Goal: Task Accomplishment & Management: Use online tool/utility

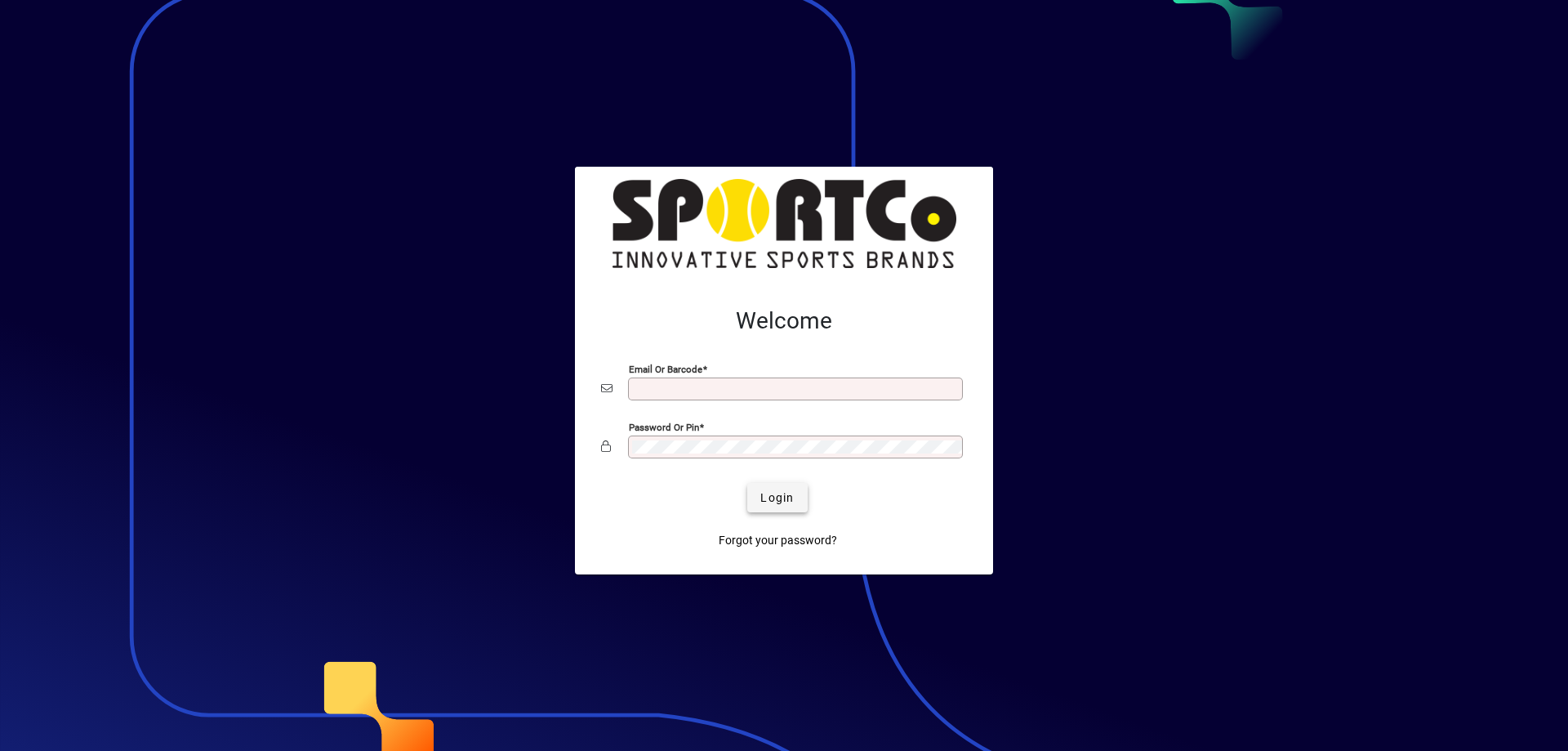
type input "**********"
click at [766, 485] on span "submit" at bounding box center [776, 498] width 60 height 39
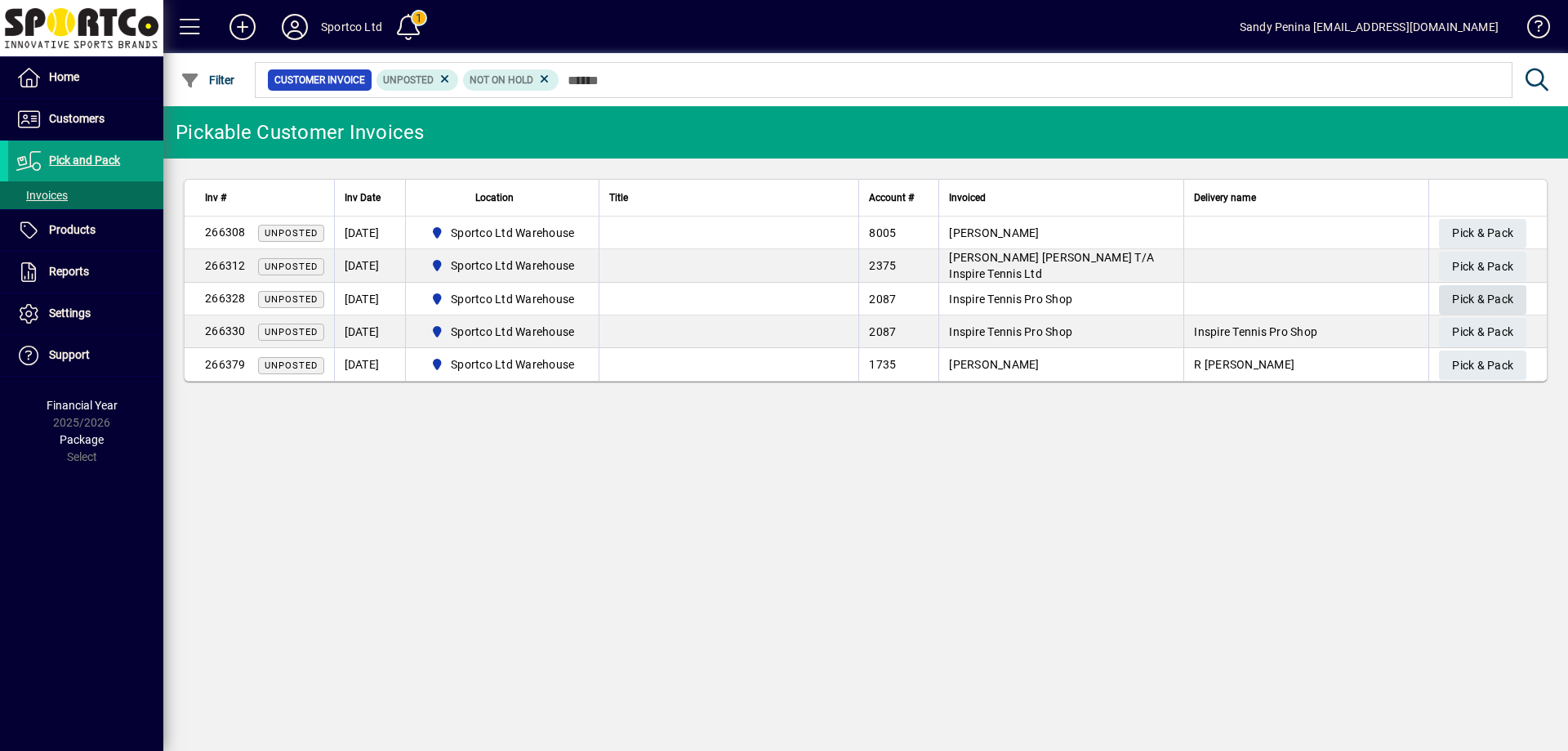
click at [1470, 297] on span "Pick & Pack" at bounding box center [1482, 299] width 62 height 27
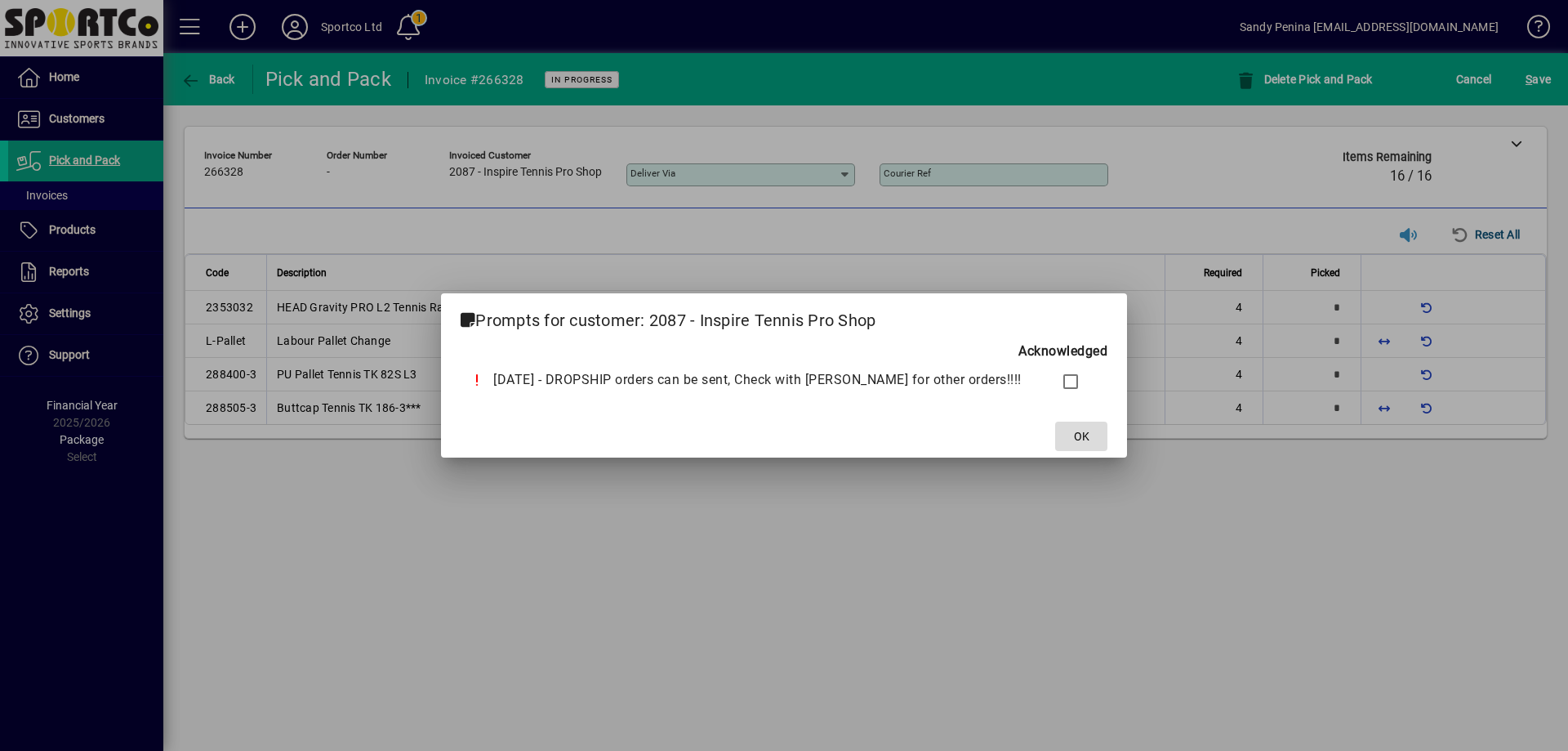
click at [1074, 437] on span "OK" at bounding box center [1082, 437] width 16 height 18
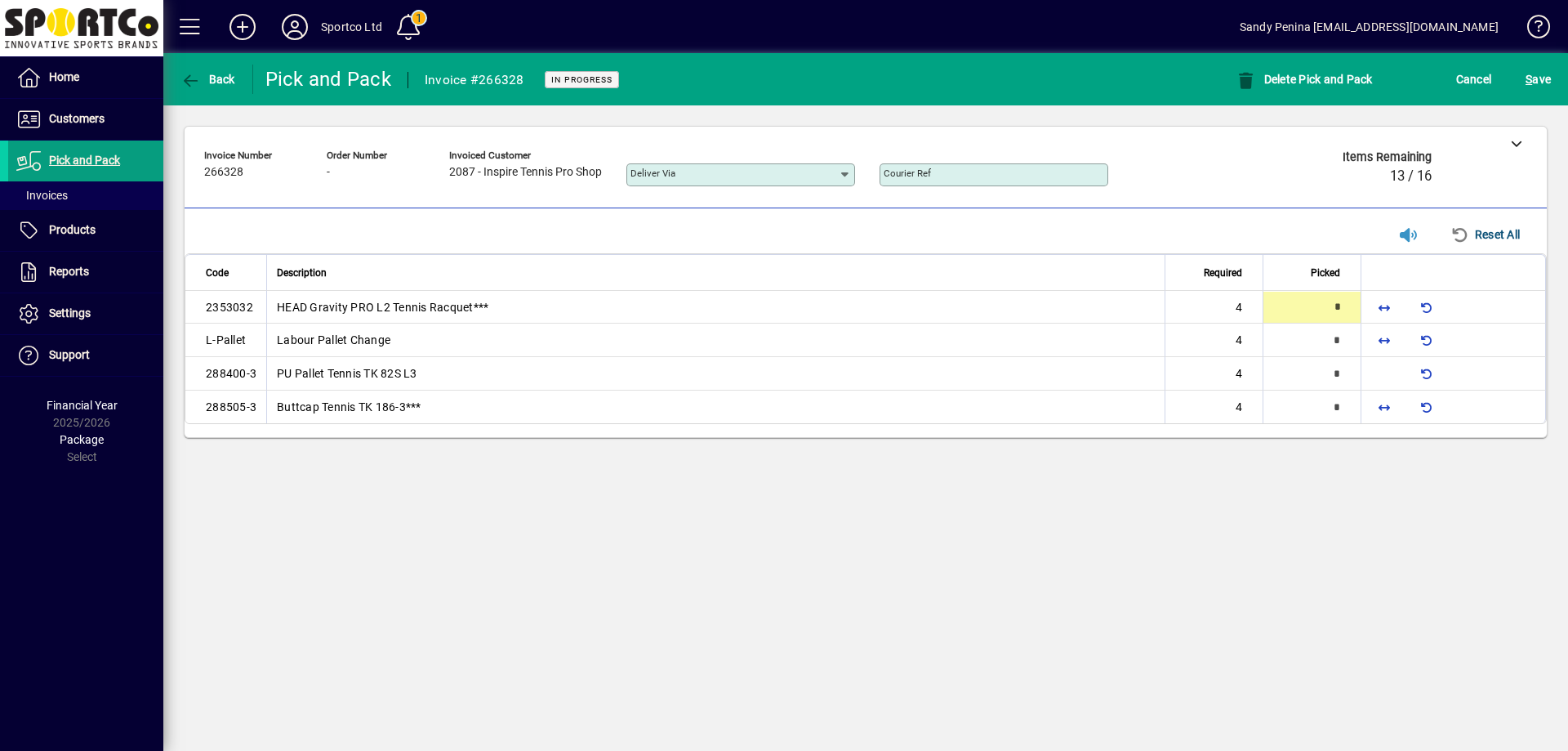
type input "*"
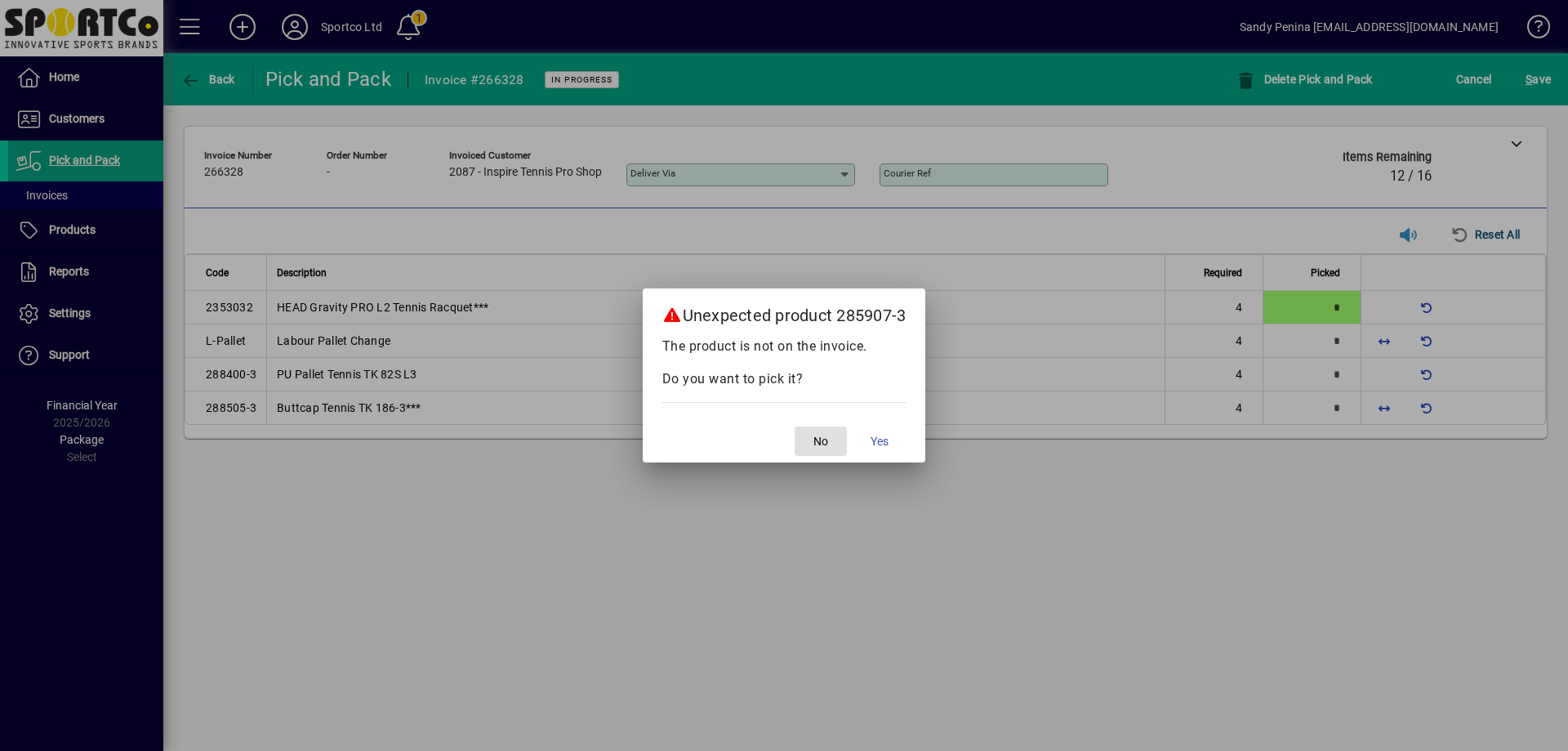
click at [795, 426] on button "No" at bounding box center [820, 441] width 52 height 29
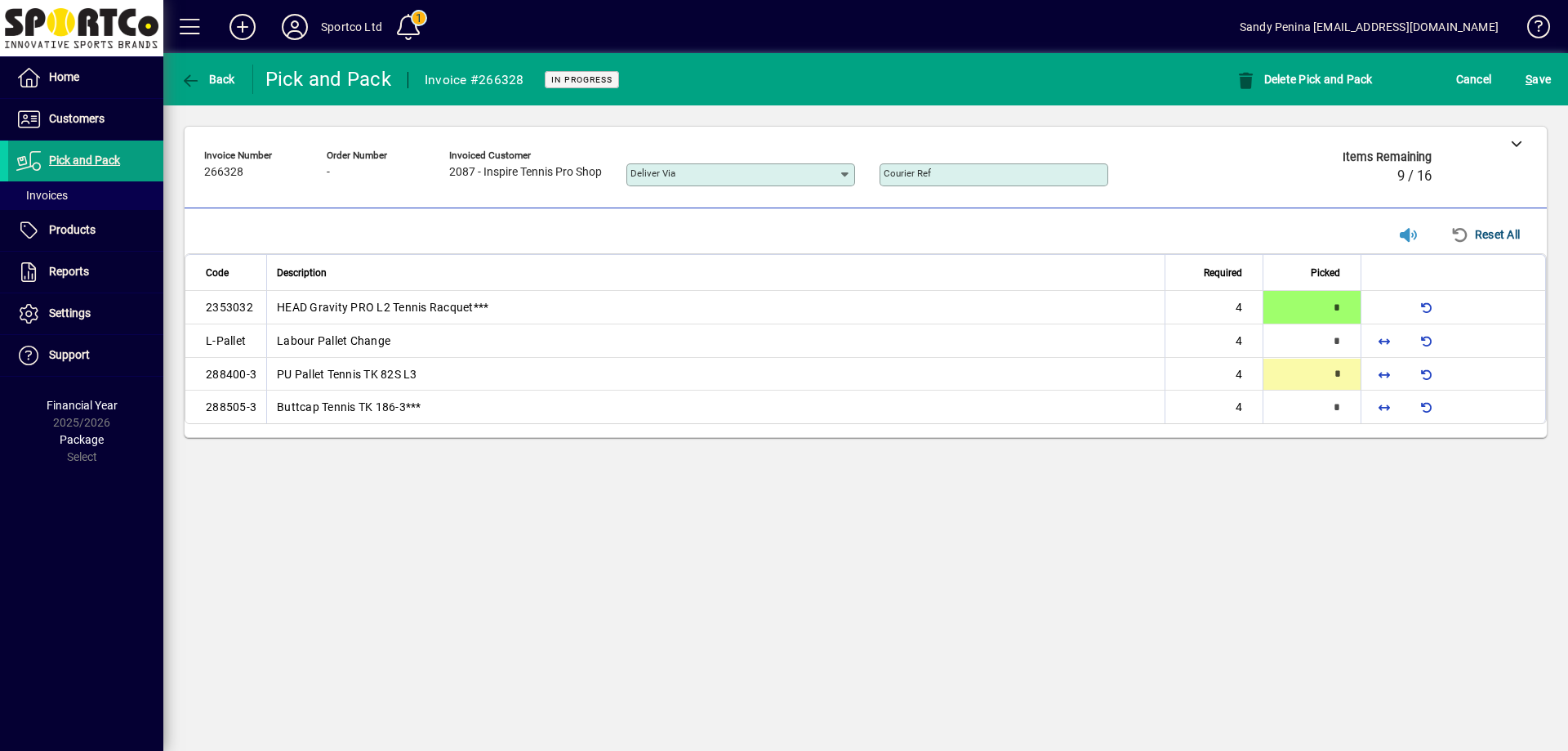
type input "*"
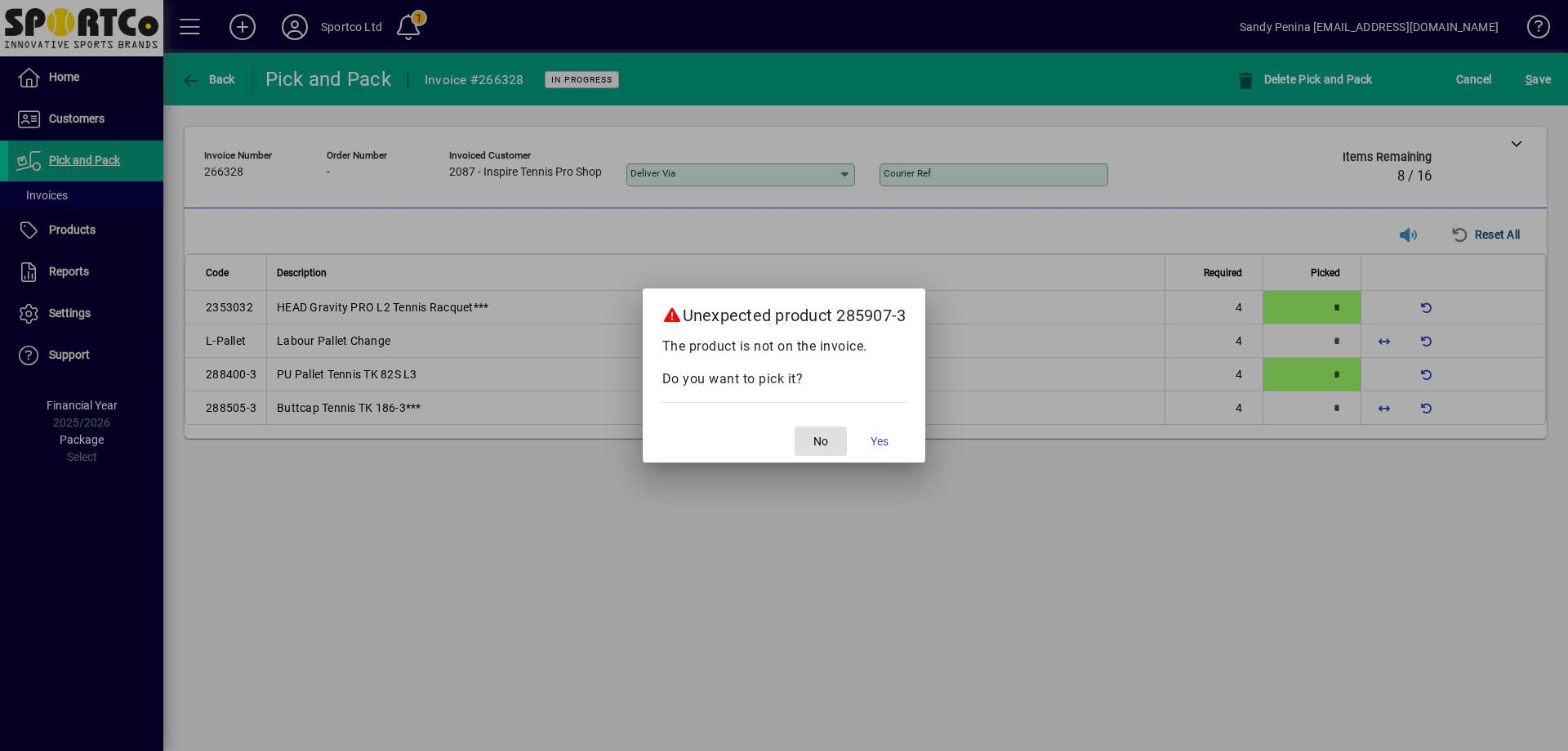
click at [795, 426] on button "No" at bounding box center [820, 441] width 52 height 29
click at [1382, 406] on div at bounding box center [784, 376] width 1568 height 751
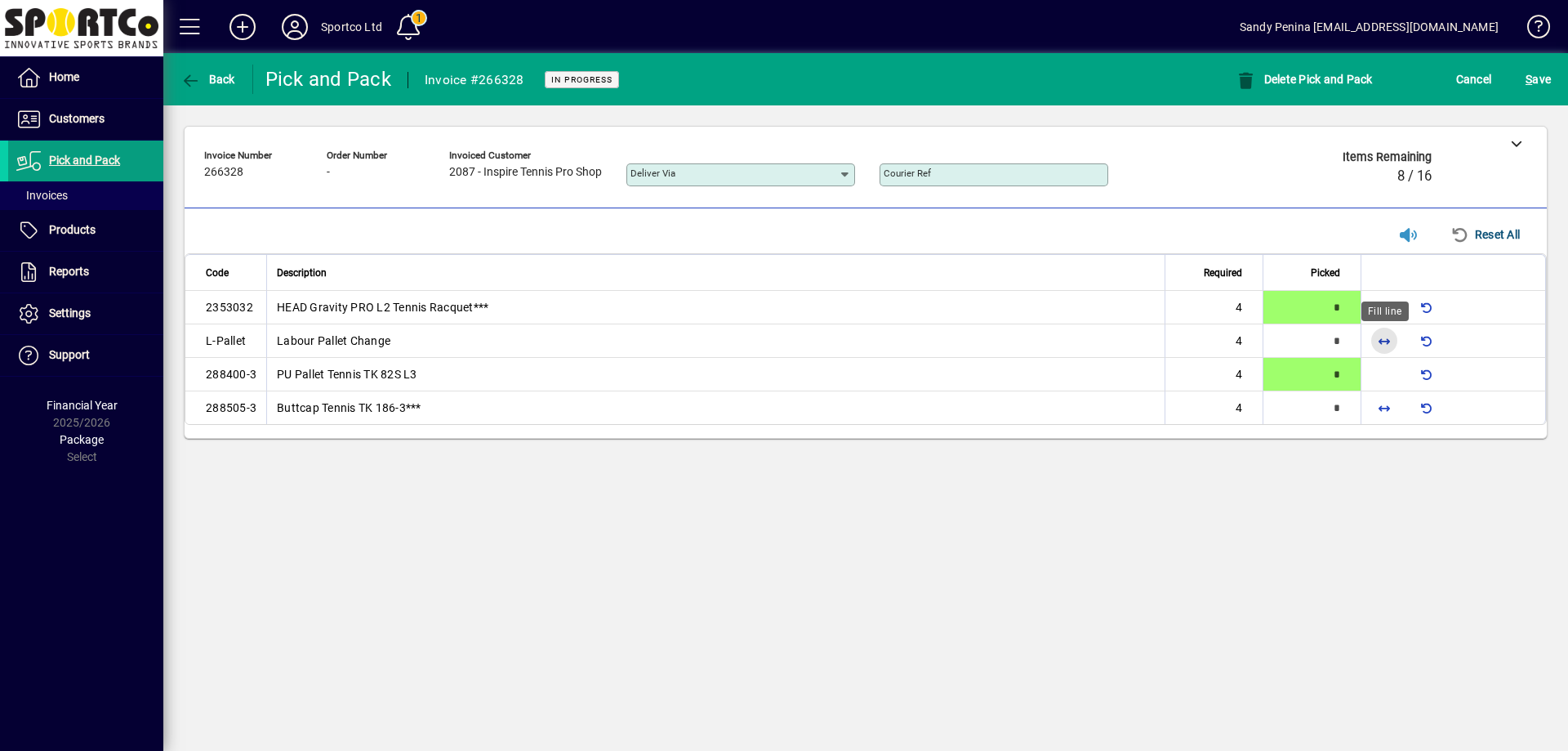
click at [1373, 339] on span "button" at bounding box center [1384, 340] width 39 height 39
type input "*"
click at [1386, 410] on span "button" at bounding box center [1384, 408] width 39 height 39
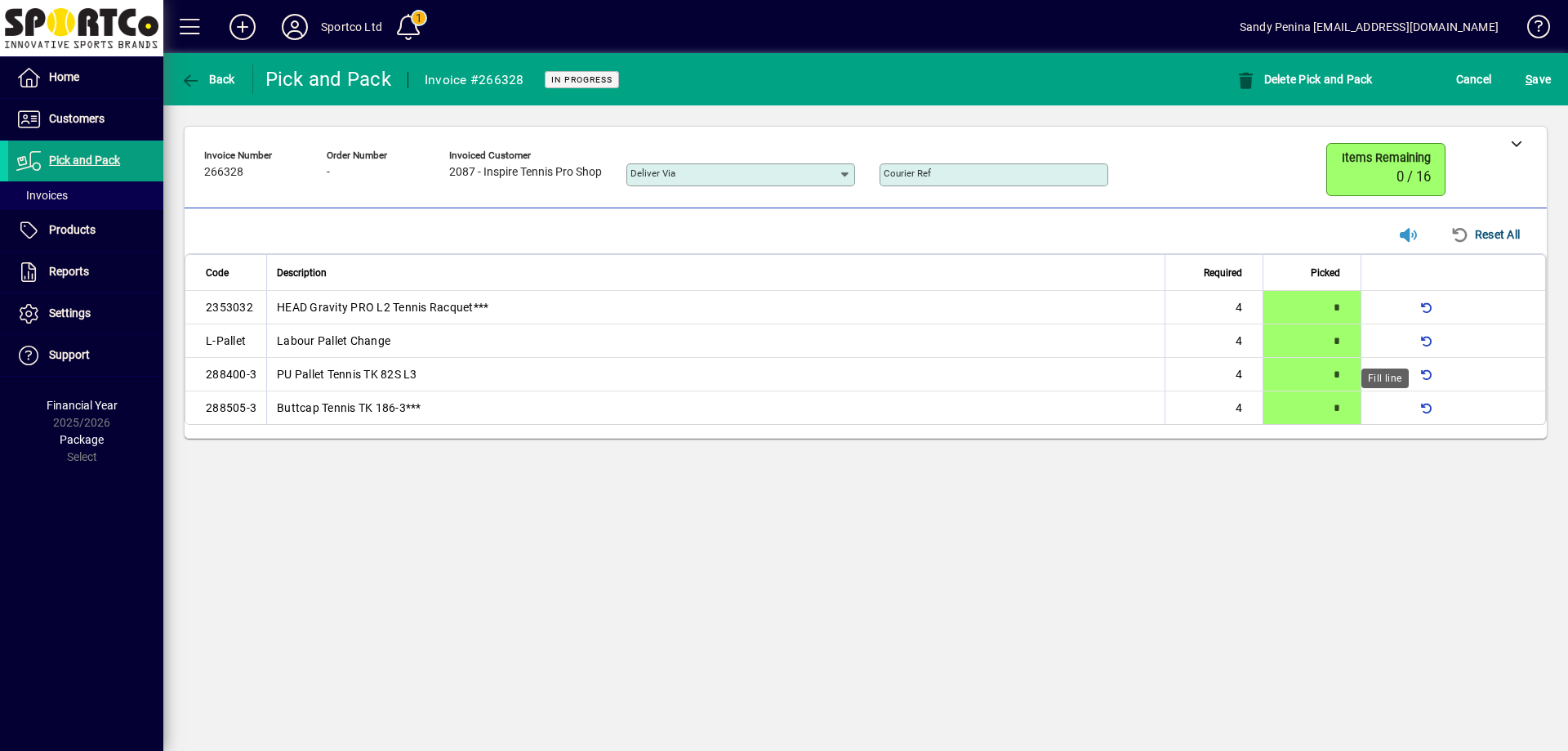
type input "*"
click at [1554, 74] on span "submit" at bounding box center [1538, 79] width 33 height 39
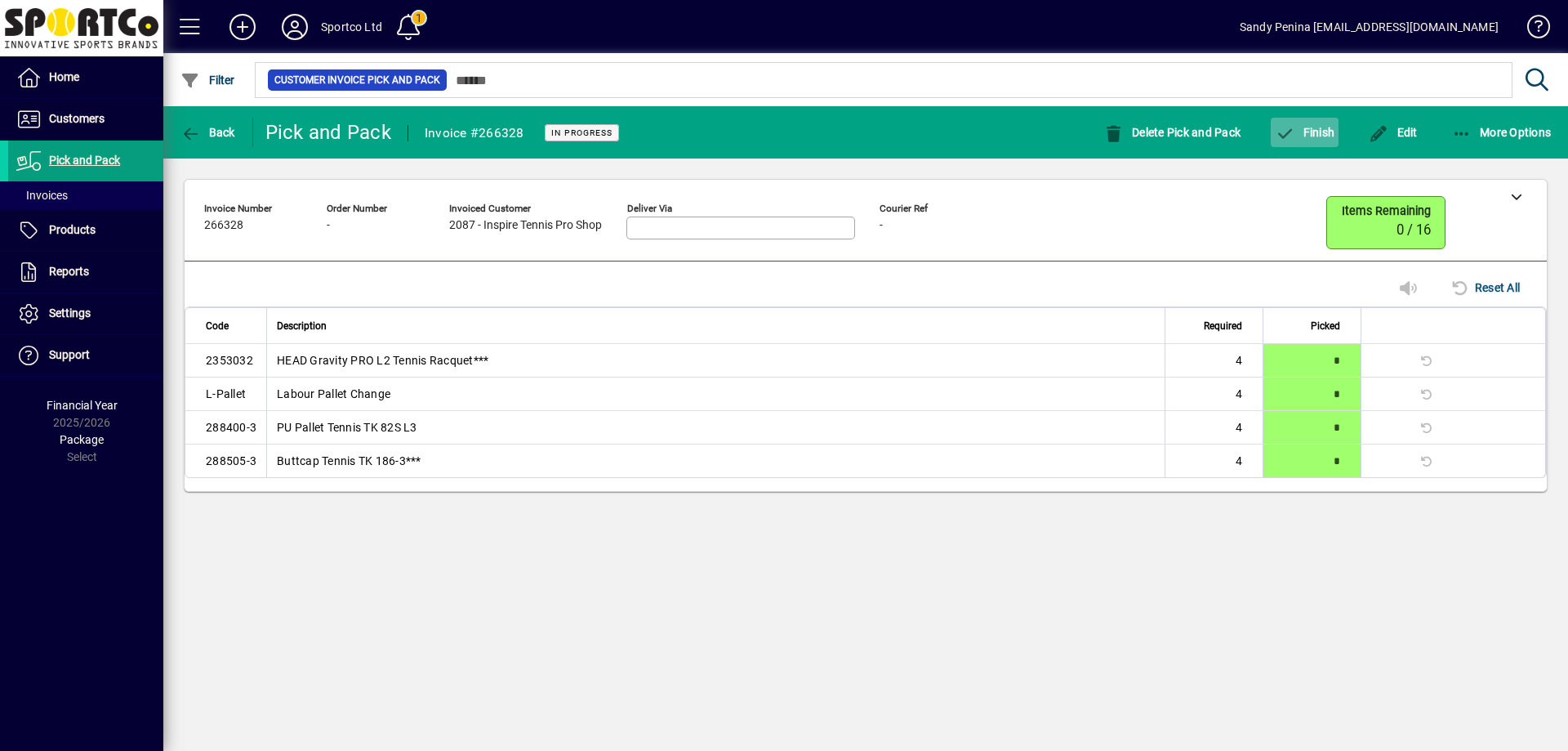
click at [1319, 126] on span "Finish" at bounding box center [1304, 132] width 60 height 13
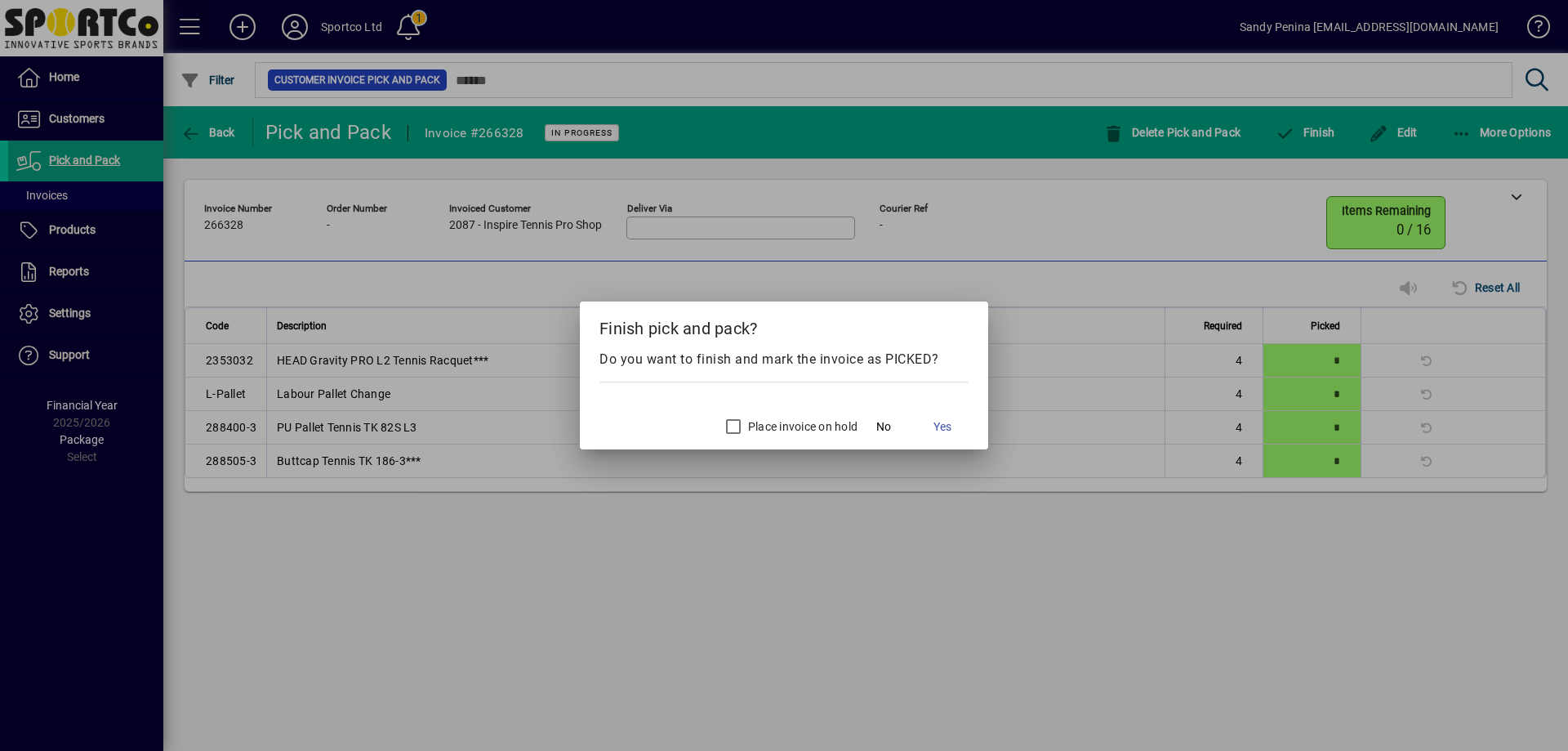
click at [766, 422] on label "Place invoice on hold" at bounding box center [801, 426] width 112 height 17
click at [928, 424] on span at bounding box center [941, 426] width 52 height 39
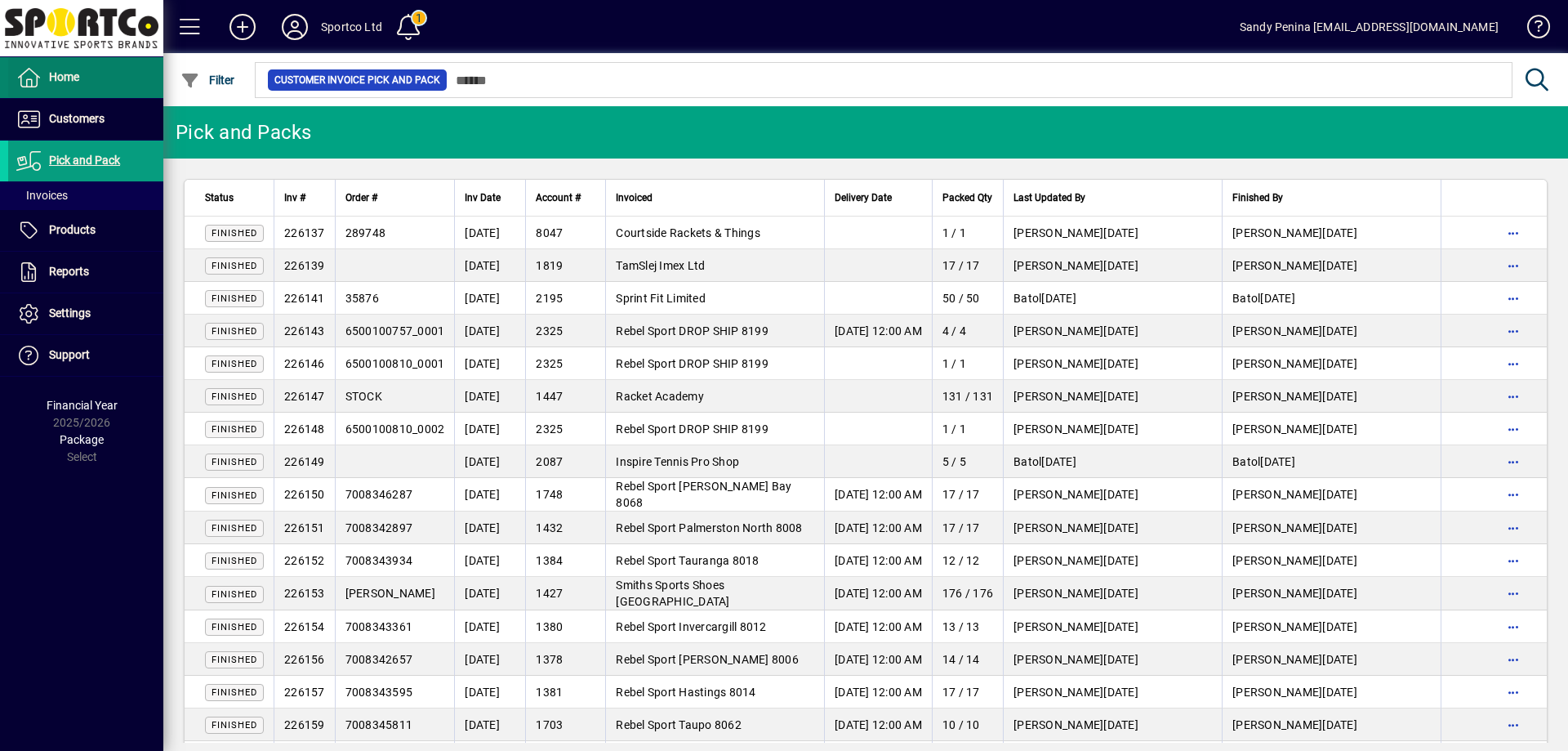
click at [147, 88] on span at bounding box center [85, 77] width 155 height 39
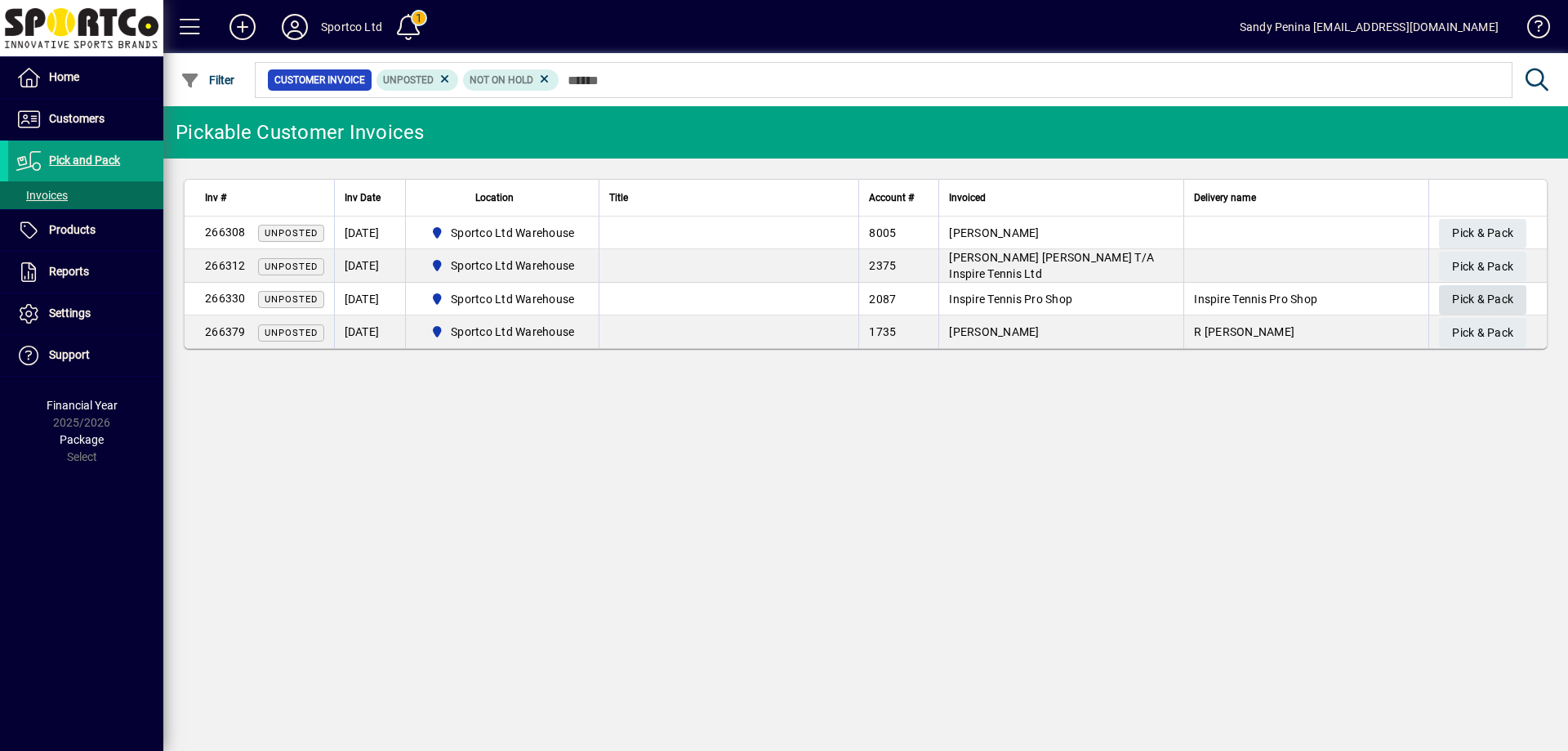
click at [1453, 305] on span "Pick & Pack" at bounding box center [1482, 299] width 62 height 27
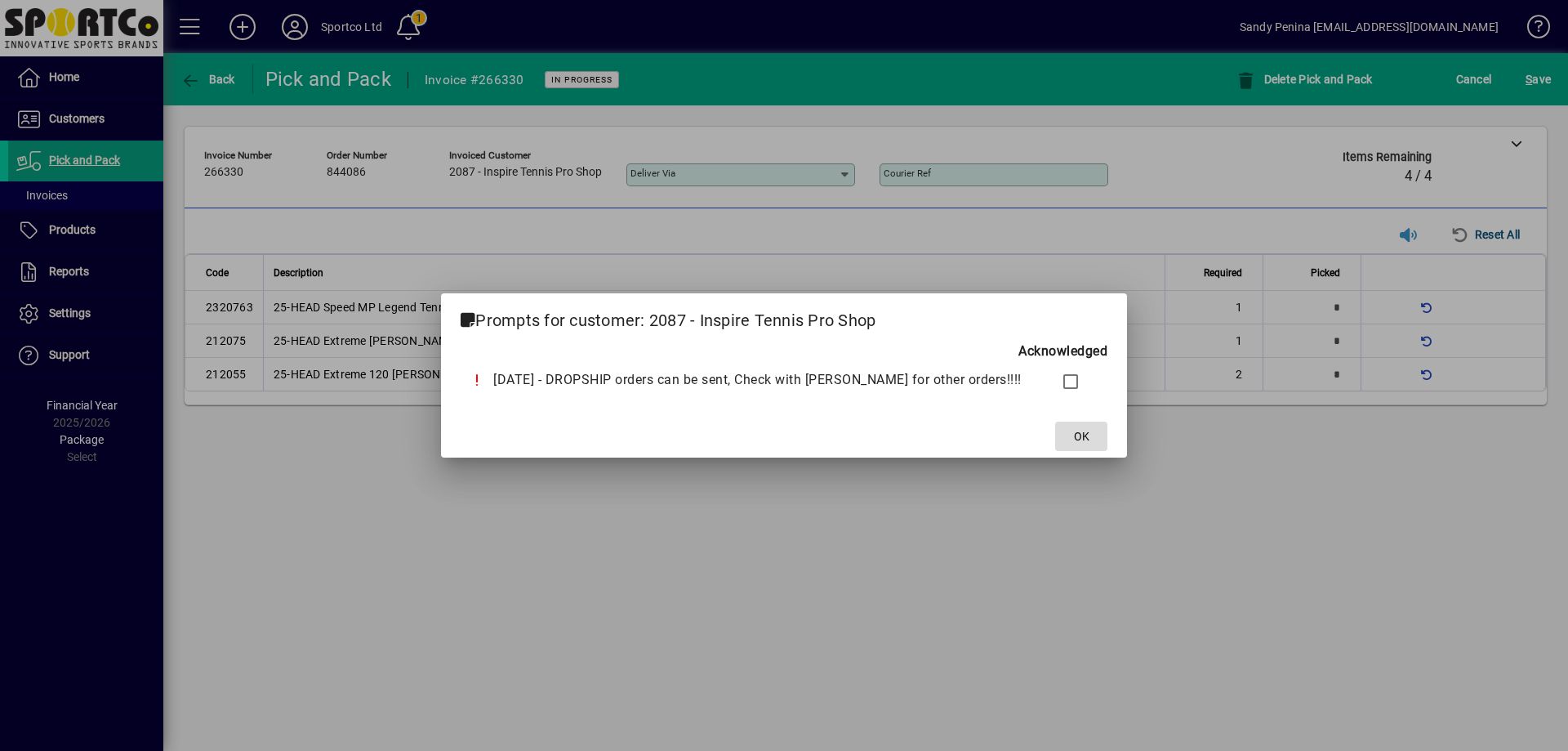
click at [1074, 440] on span "OK" at bounding box center [1082, 437] width 16 height 18
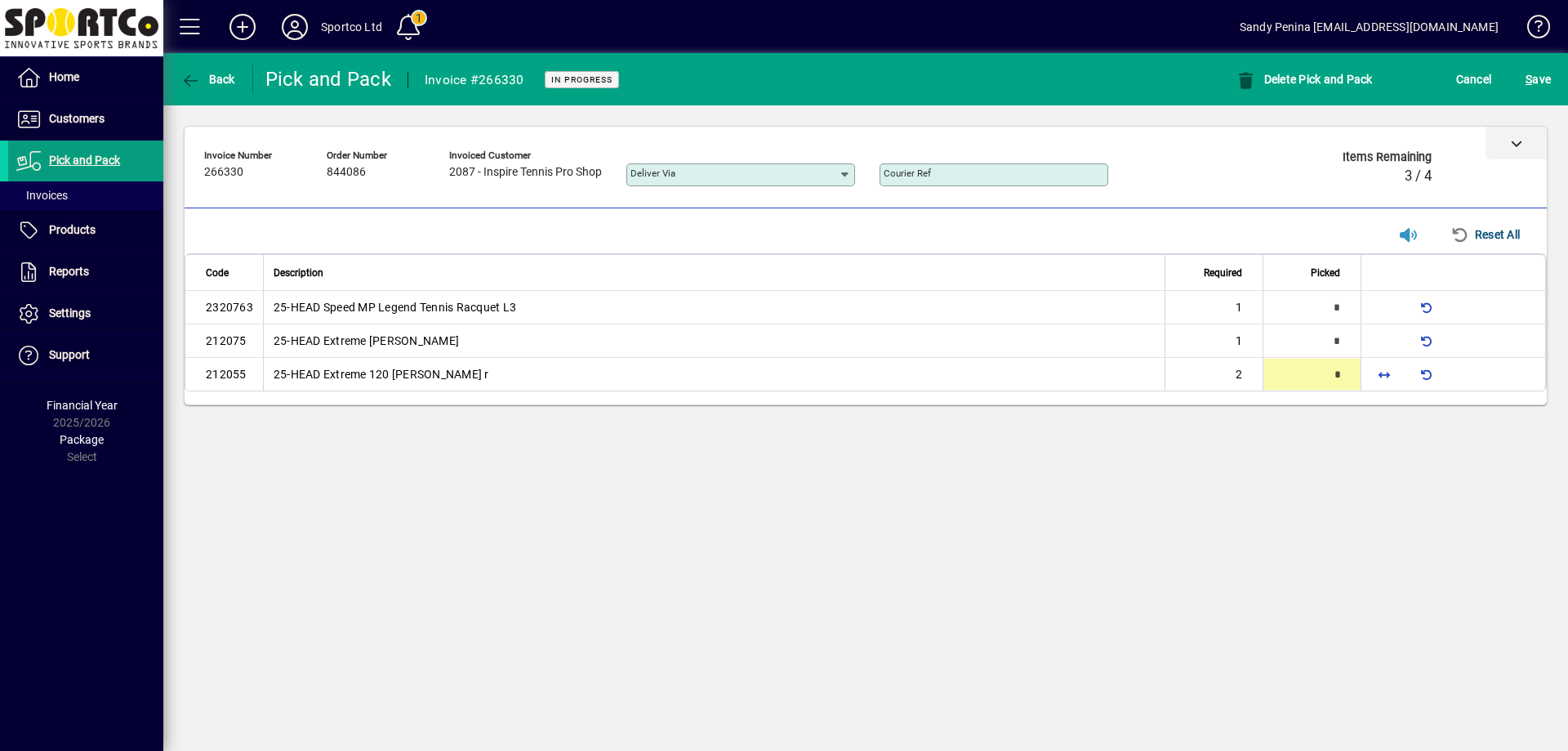
type input "*"
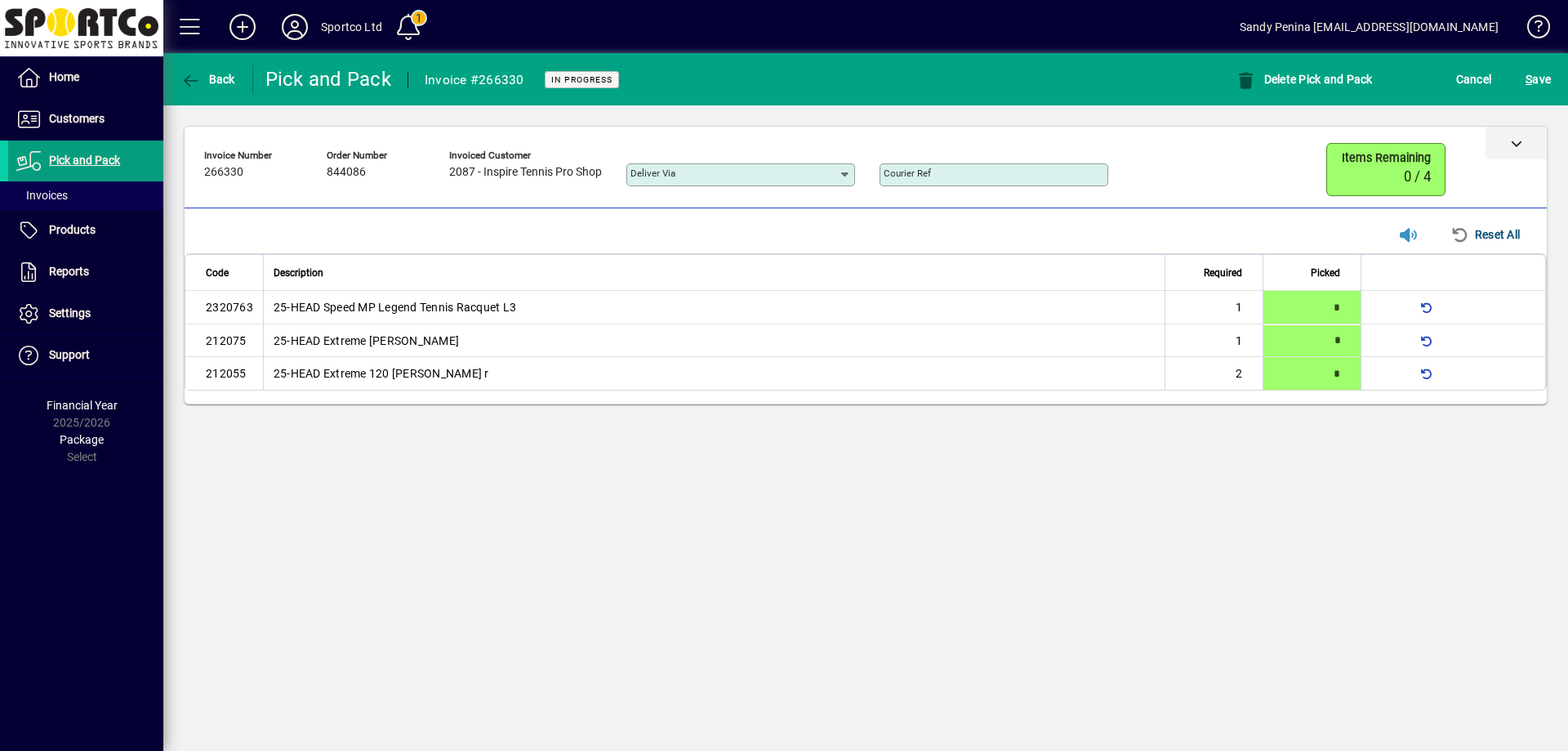
type input "*"
click at [1546, 92] on span "S ave" at bounding box center [1539, 79] width 25 height 26
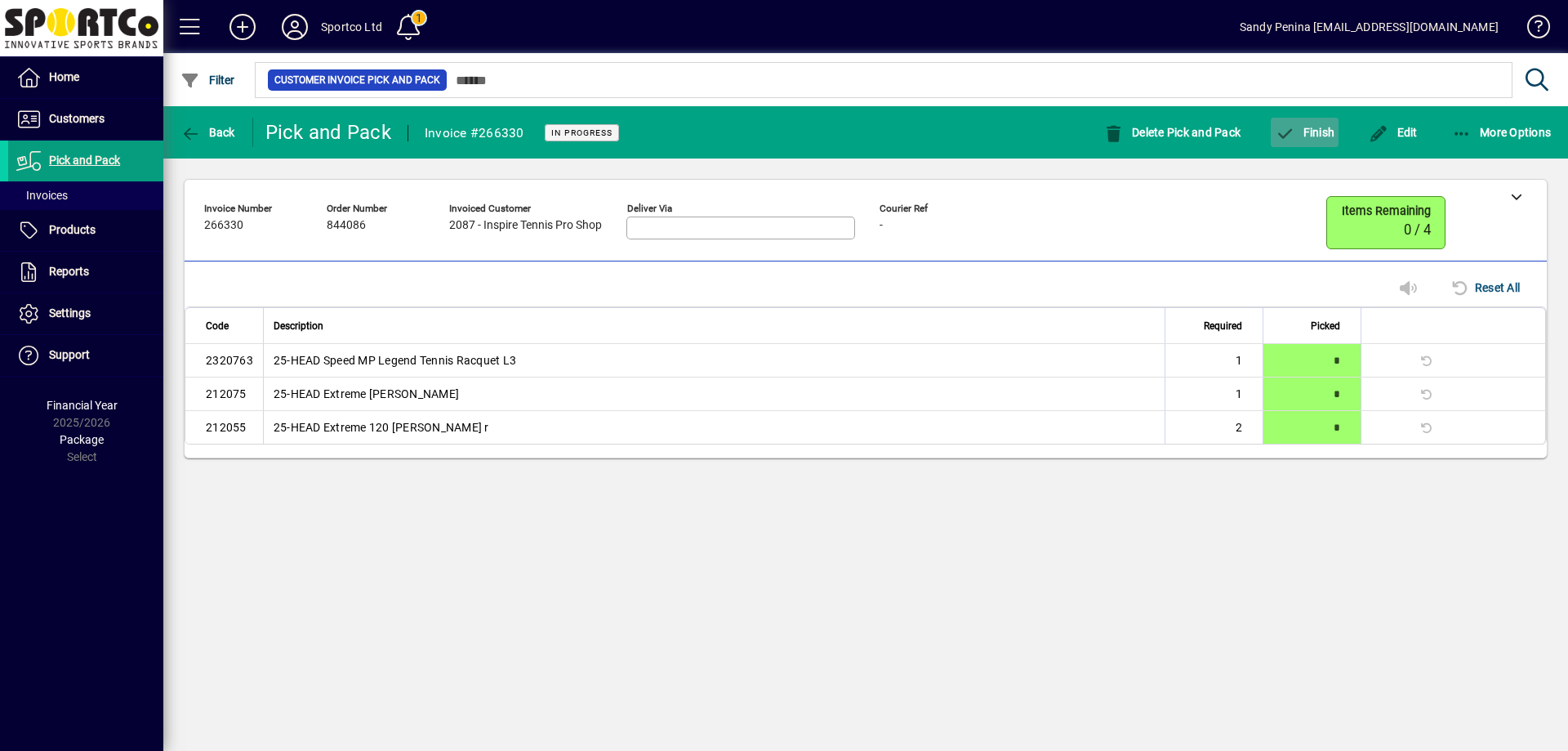
click at [1315, 138] on span "Finish" at bounding box center [1304, 132] width 60 height 13
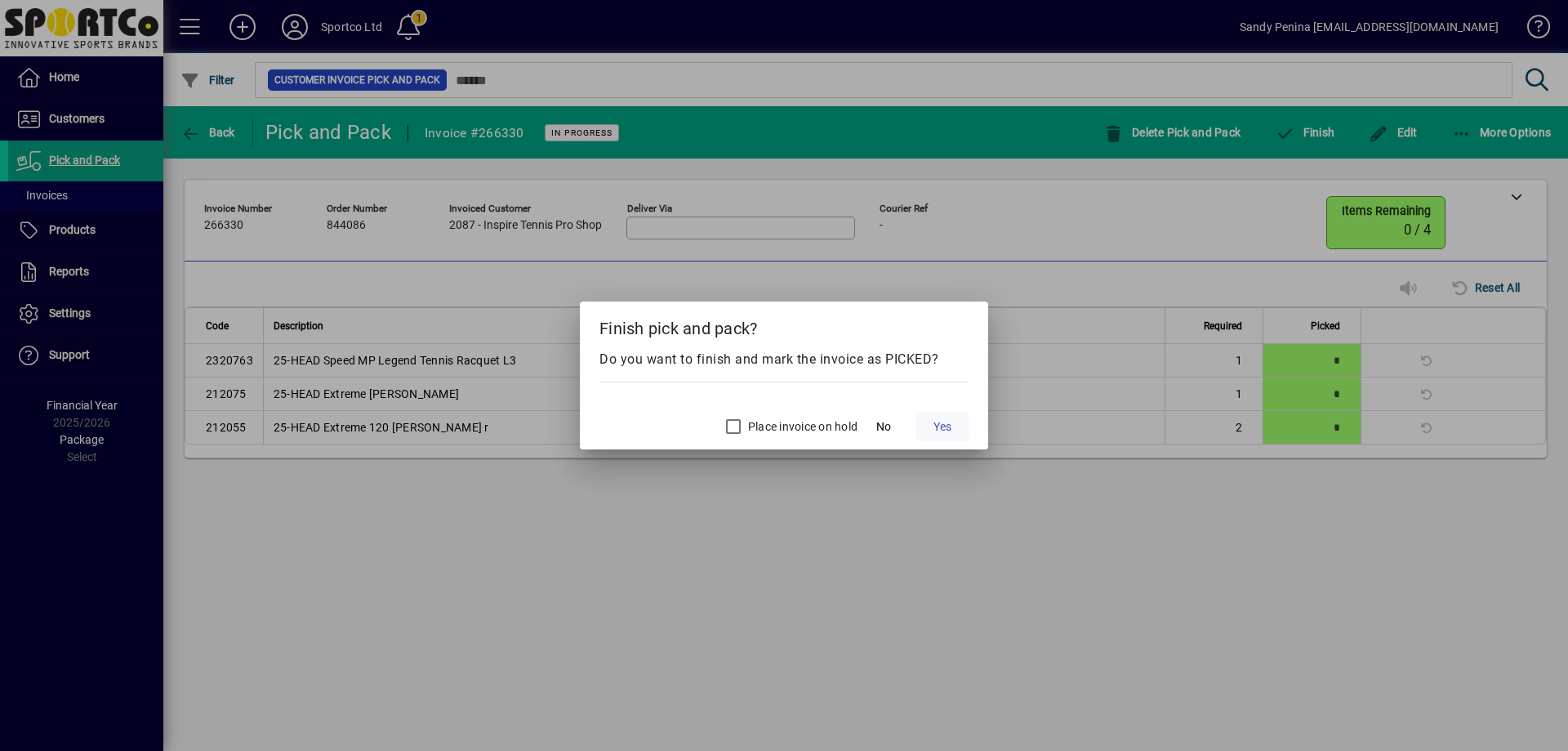
click at [943, 424] on span "Yes" at bounding box center [942, 427] width 18 height 18
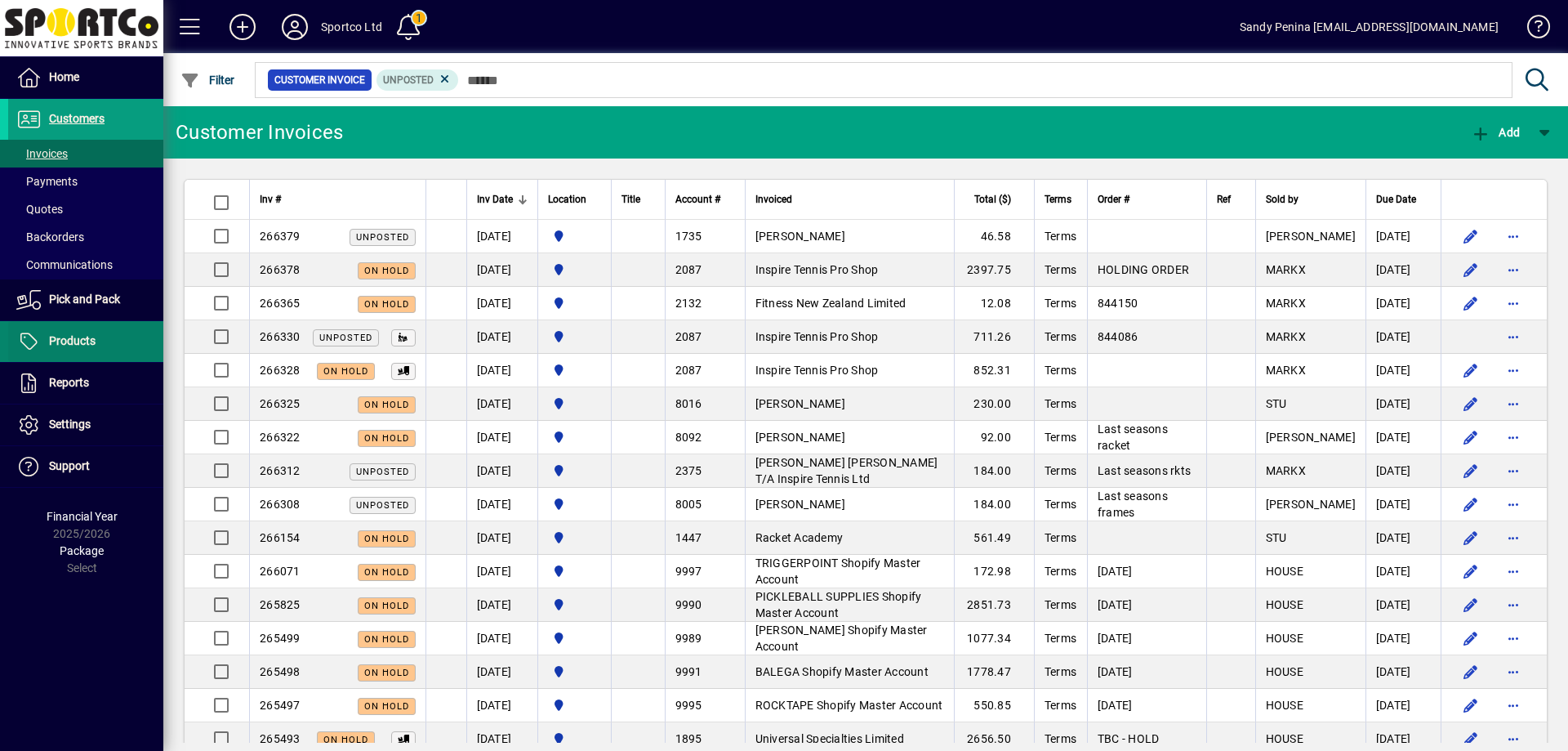
click at [87, 327] on span at bounding box center [85, 341] width 155 height 39
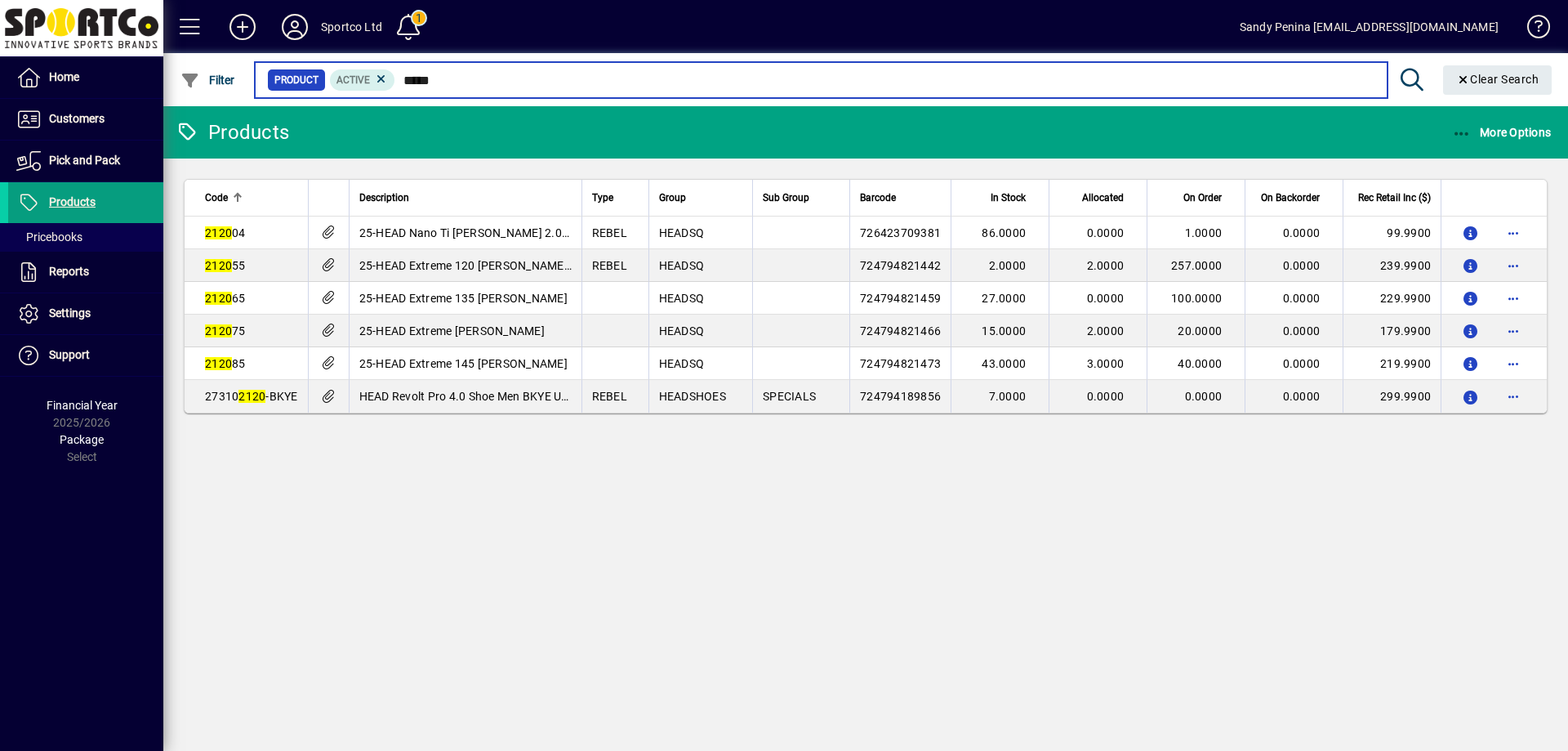
type input "******"
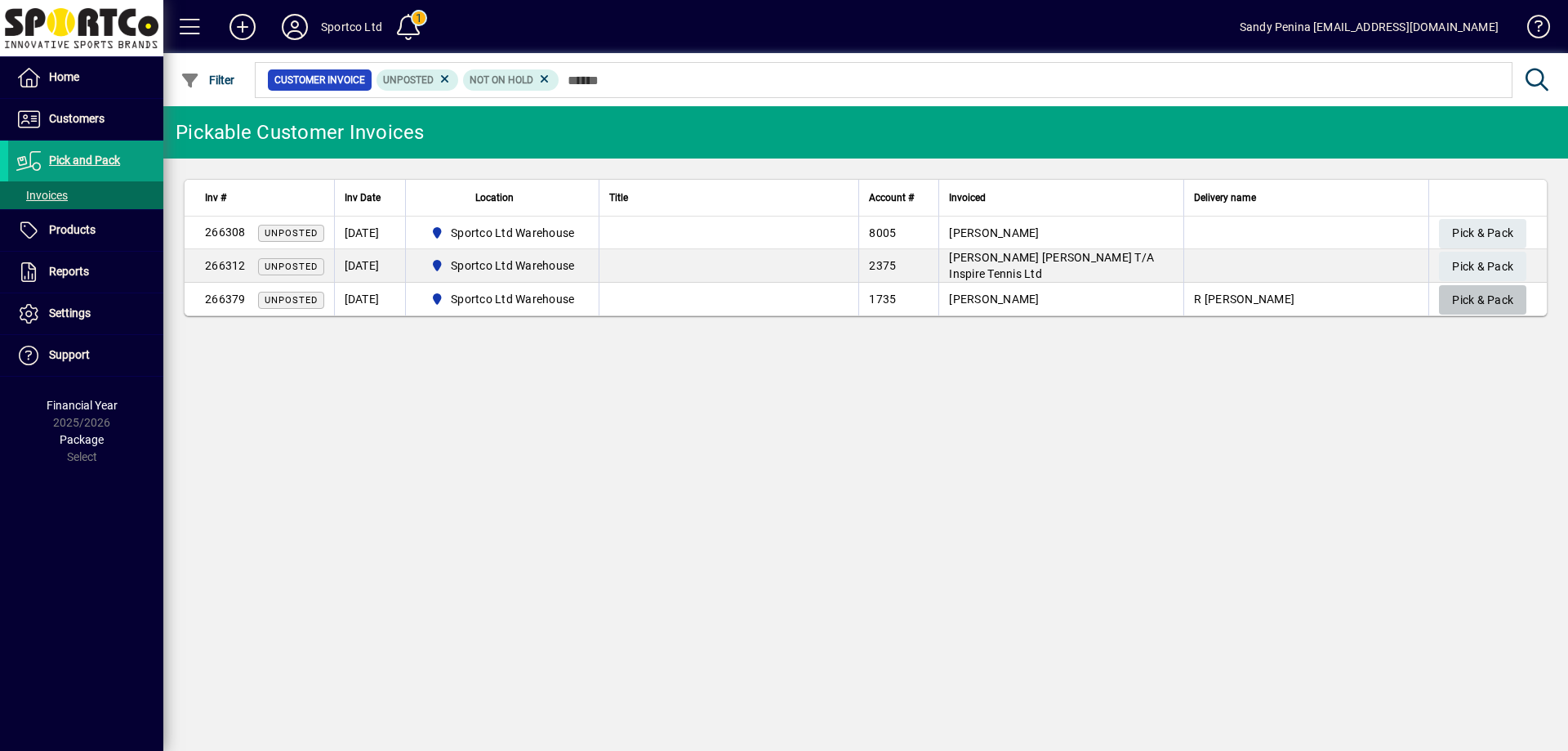
click at [1478, 295] on span "Pick & Pack" at bounding box center [1482, 300] width 62 height 27
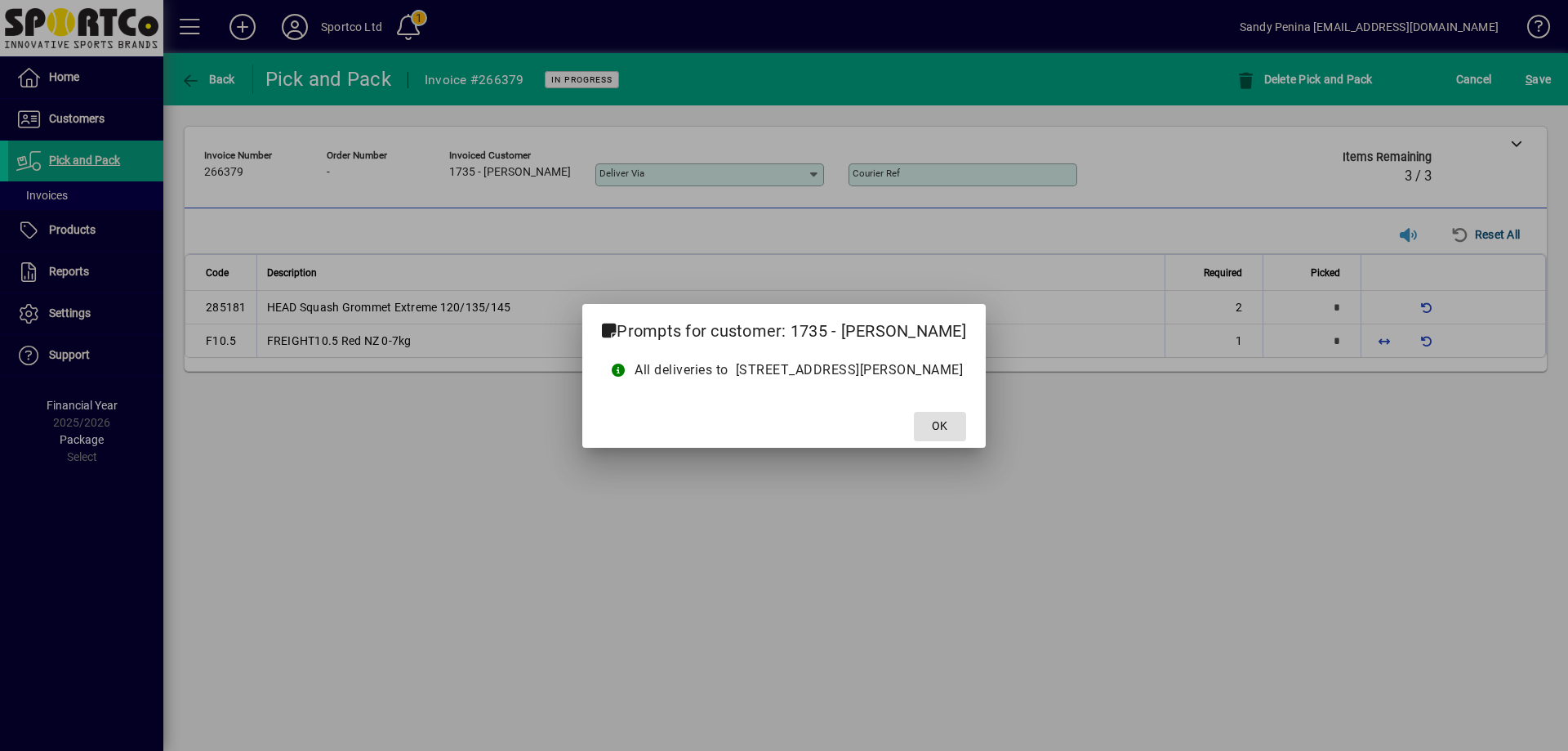
click at [914, 412] on button "OK" at bounding box center [939, 426] width 52 height 29
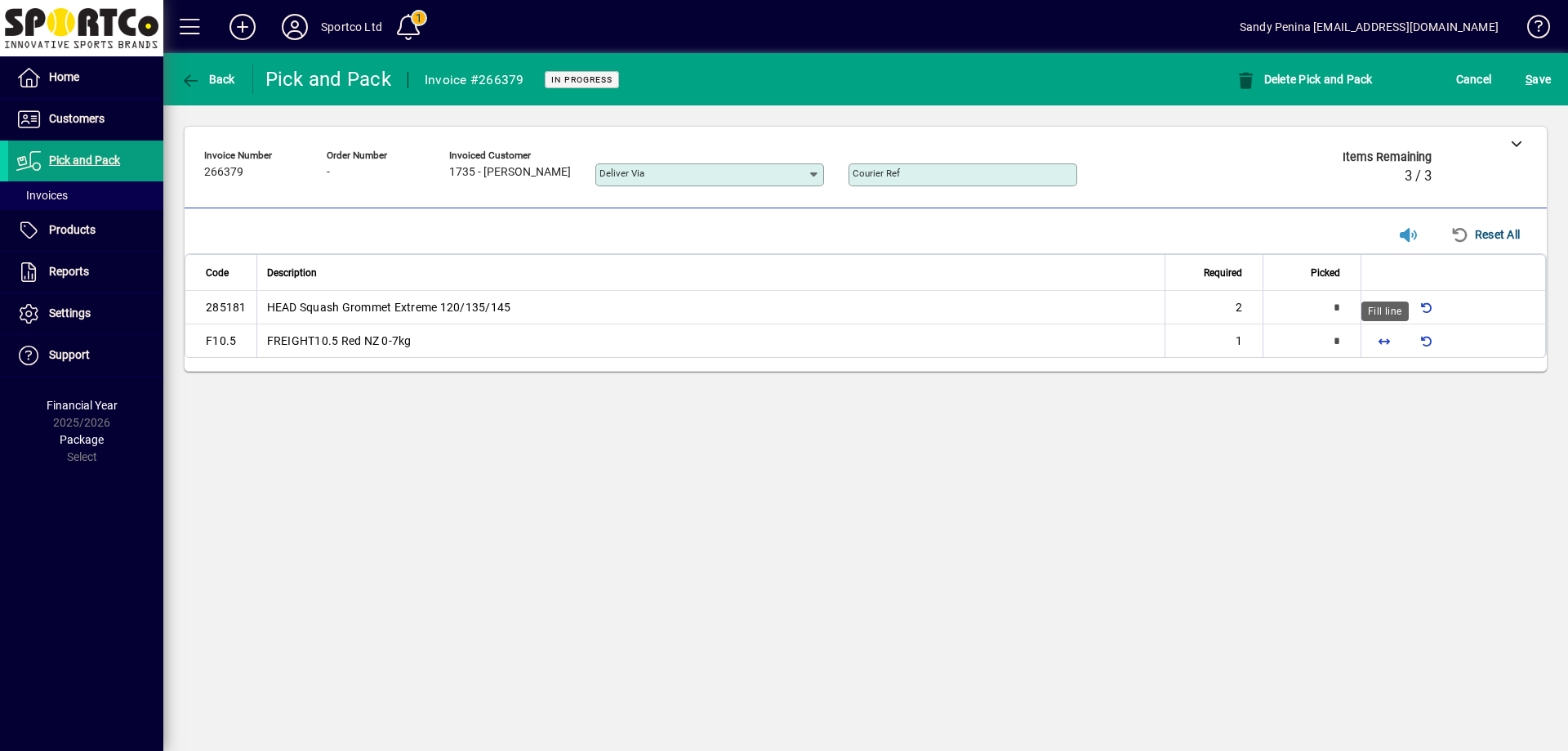
click at [1393, 337] on span "button" at bounding box center [1384, 340] width 39 height 39
type input "*"
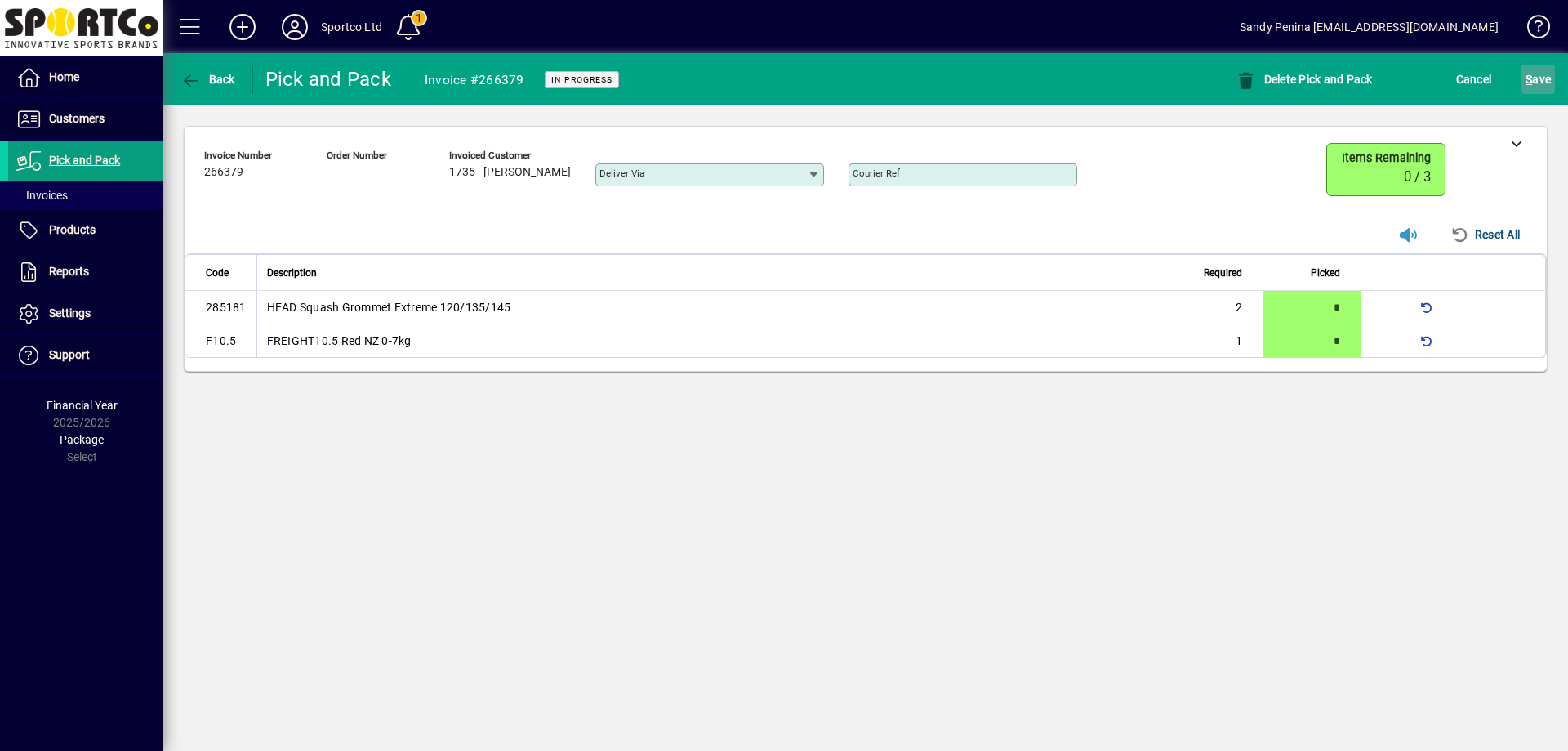
click at [1544, 96] on span "submit" at bounding box center [1538, 79] width 33 height 39
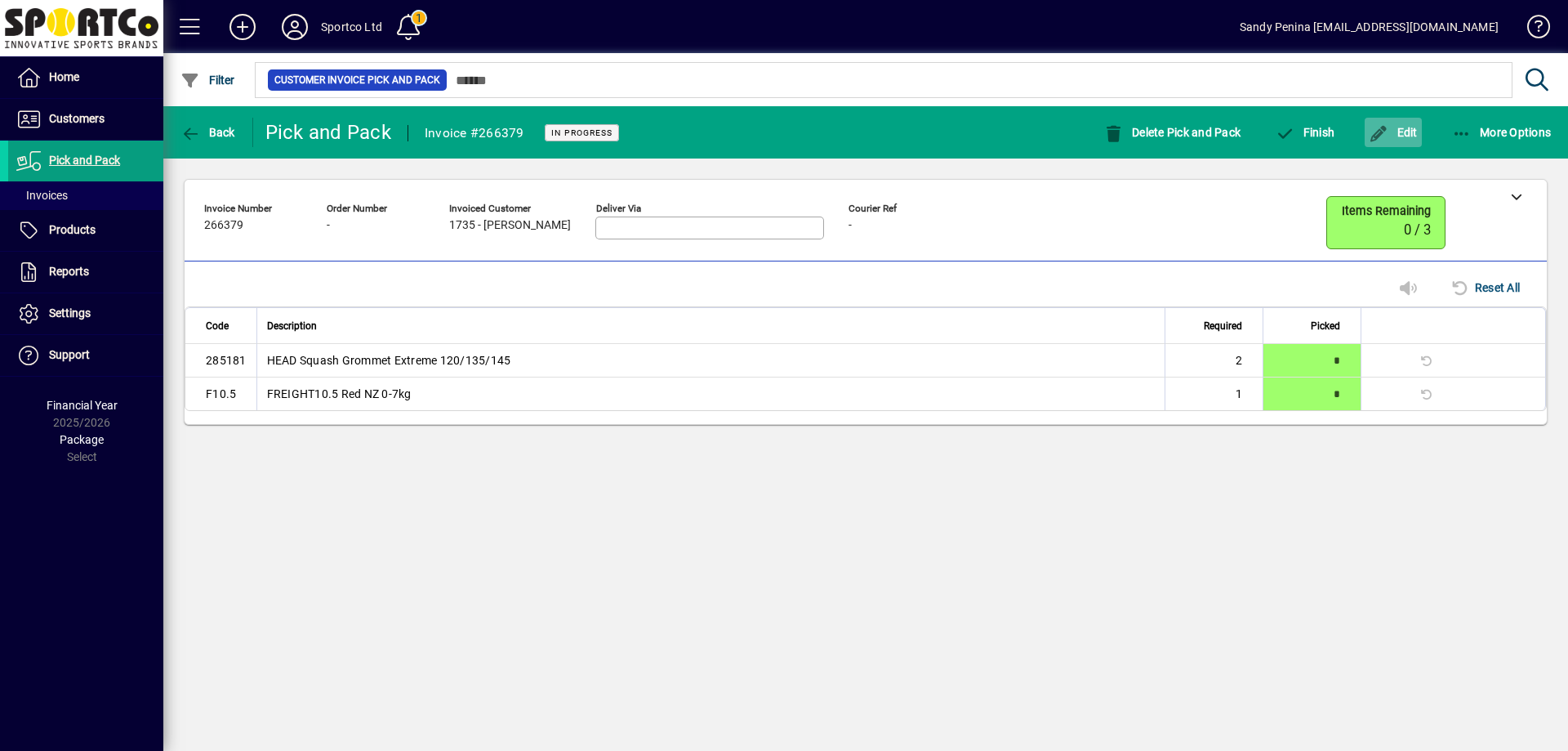
click at [1394, 134] on span "Edit" at bounding box center [1393, 132] width 49 height 13
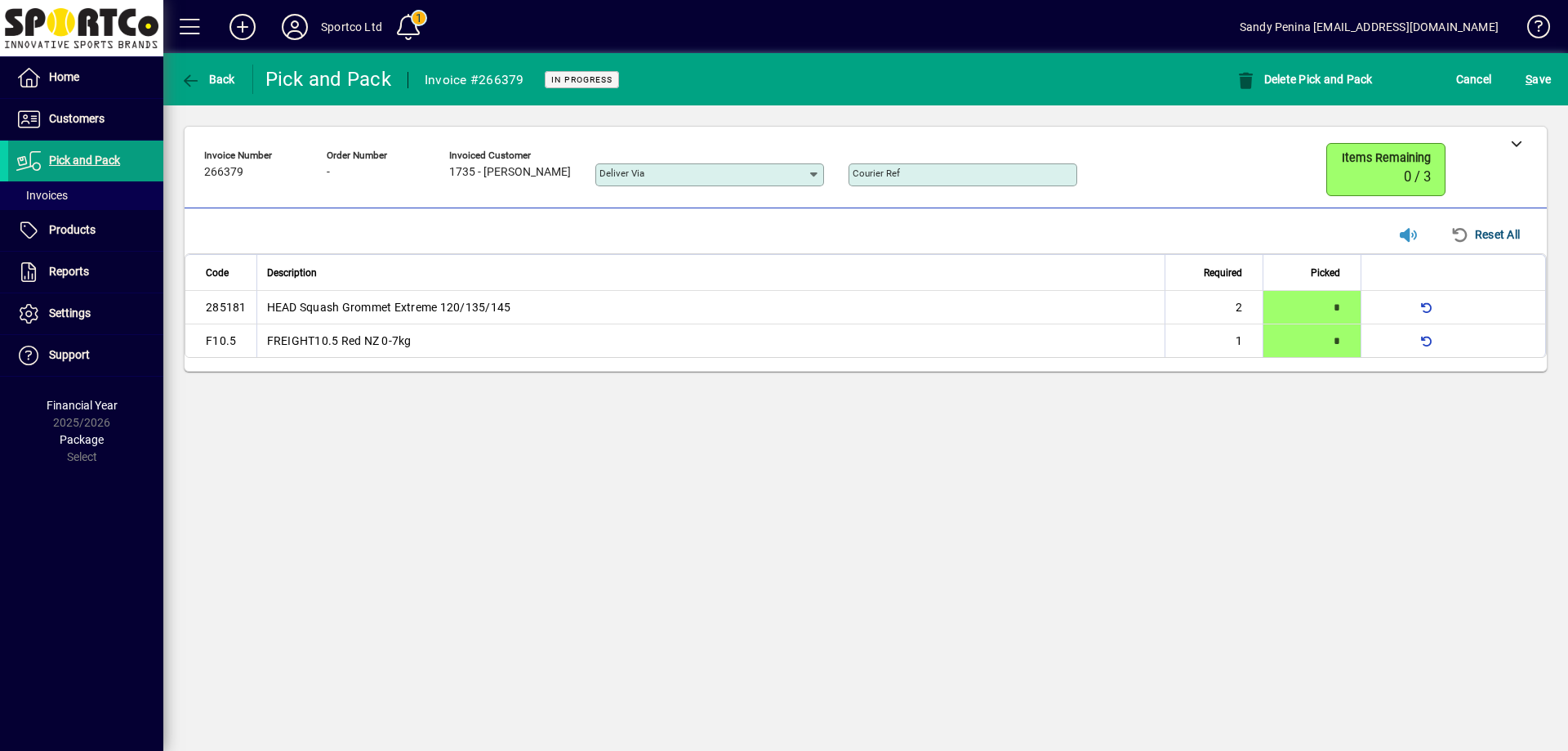
drag, startPoint x: 1513, startPoint y: 148, endPoint x: 1168, endPoint y: 183, distance: 346.8
click at [1498, 151] on div at bounding box center [1516, 142] width 62 height 32
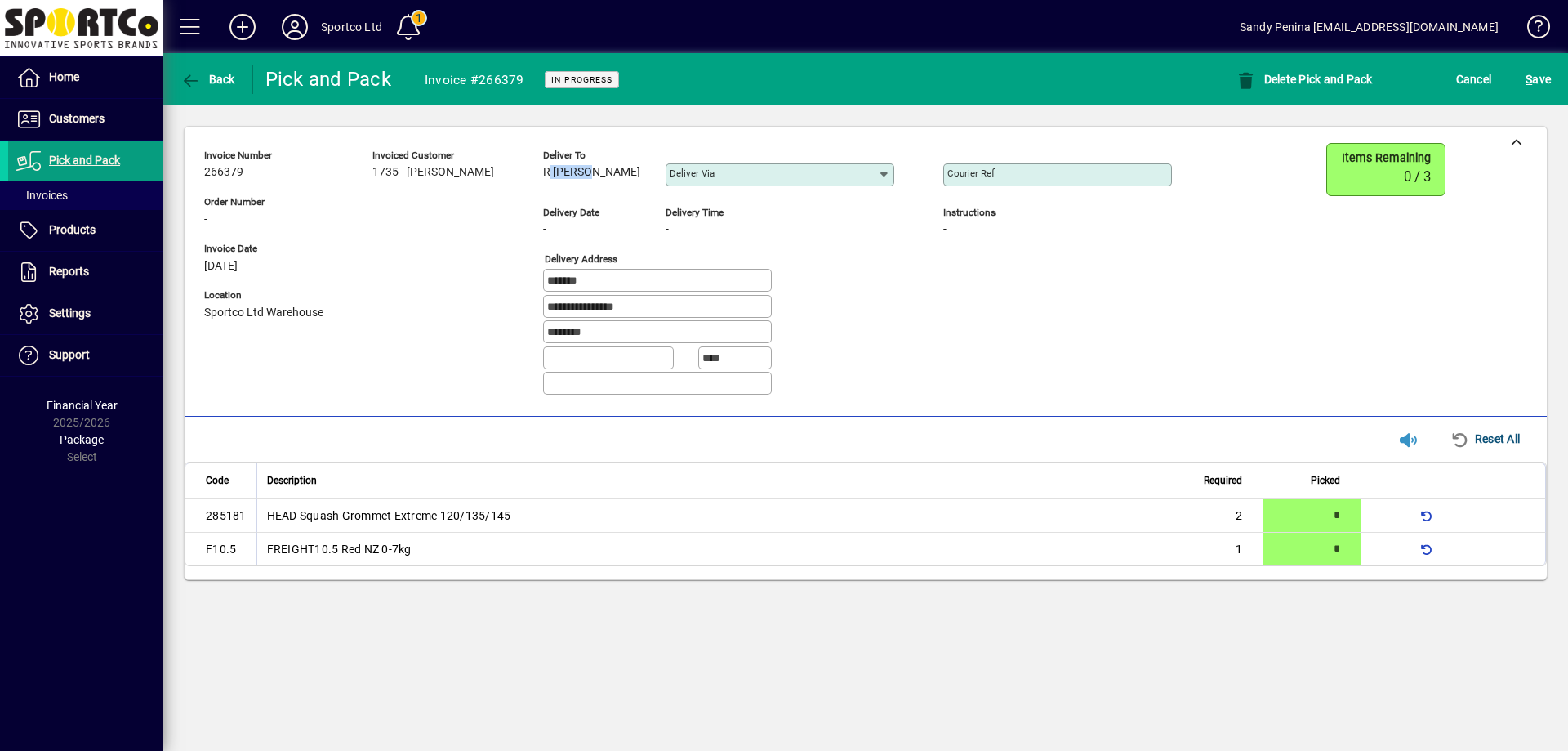
drag, startPoint x: 526, startPoint y: 170, endPoint x: 586, endPoint y: 184, distance: 61.6
click at [600, 189] on div "**********" at bounding box center [700, 276] width 992 height 266
copy span "R Nunes"
drag, startPoint x: 652, startPoint y: 281, endPoint x: 549, endPoint y: 279, distance: 103.0
click at [444, 303] on div "**********" at bounding box center [700, 276] width 992 height 266
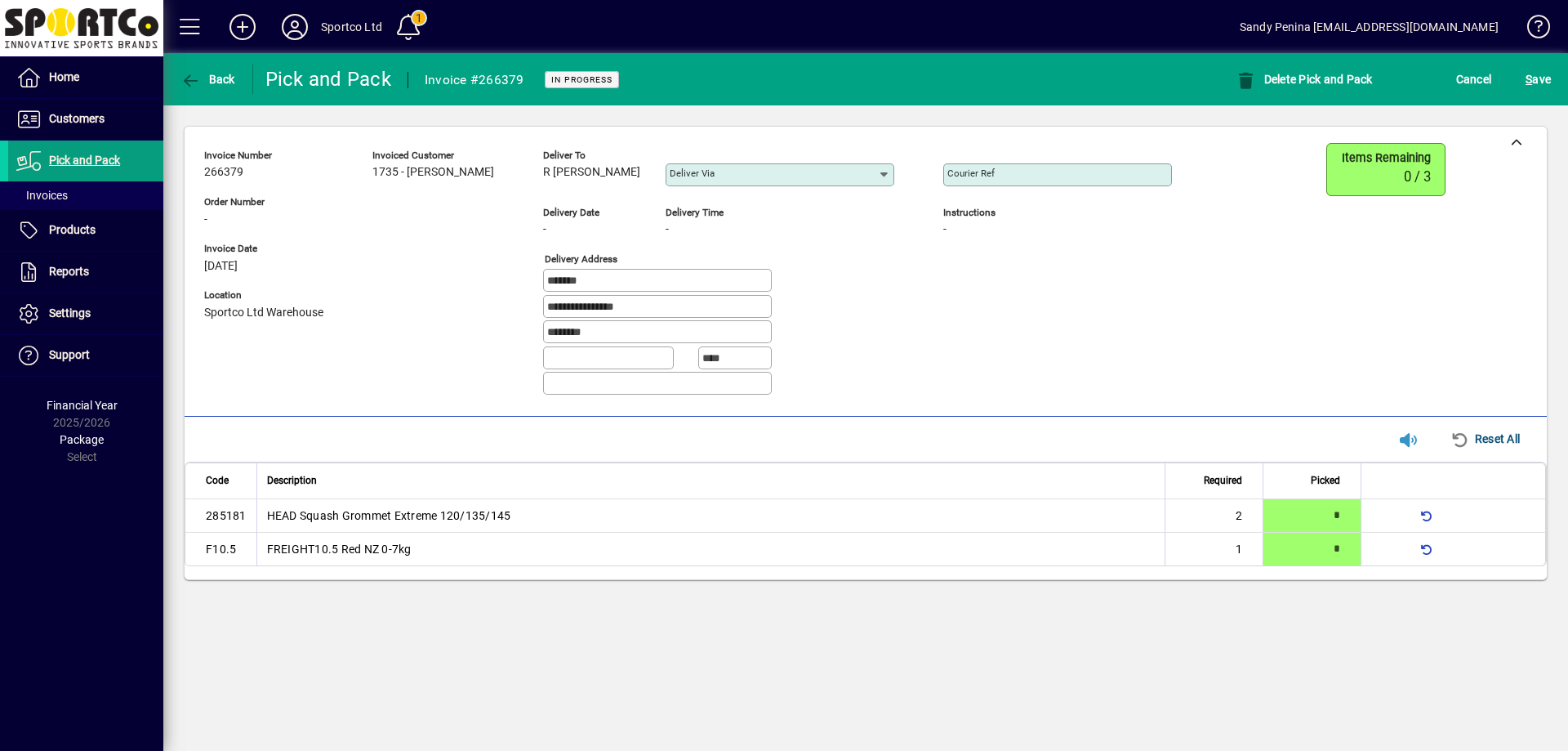
drag, startPoint x: 667, startPoint y: 302, endPoint x: 661, endPoint y: 310, distance: 10.0
click at [664, 305] on input "**********" at bounding box center [659, 306] width 224 height 13
drag, startPoint x: 661, startPoint y: 310, endPoint x: 484, endPoint y: 305, distance: 177.1
click at [484, 305] on div "**********" at bounding box center [700, 276] width 992 height 266
click at [1094, 182] on div "Courier Ref" at bounding box center [1058, 174] width 229 height 22
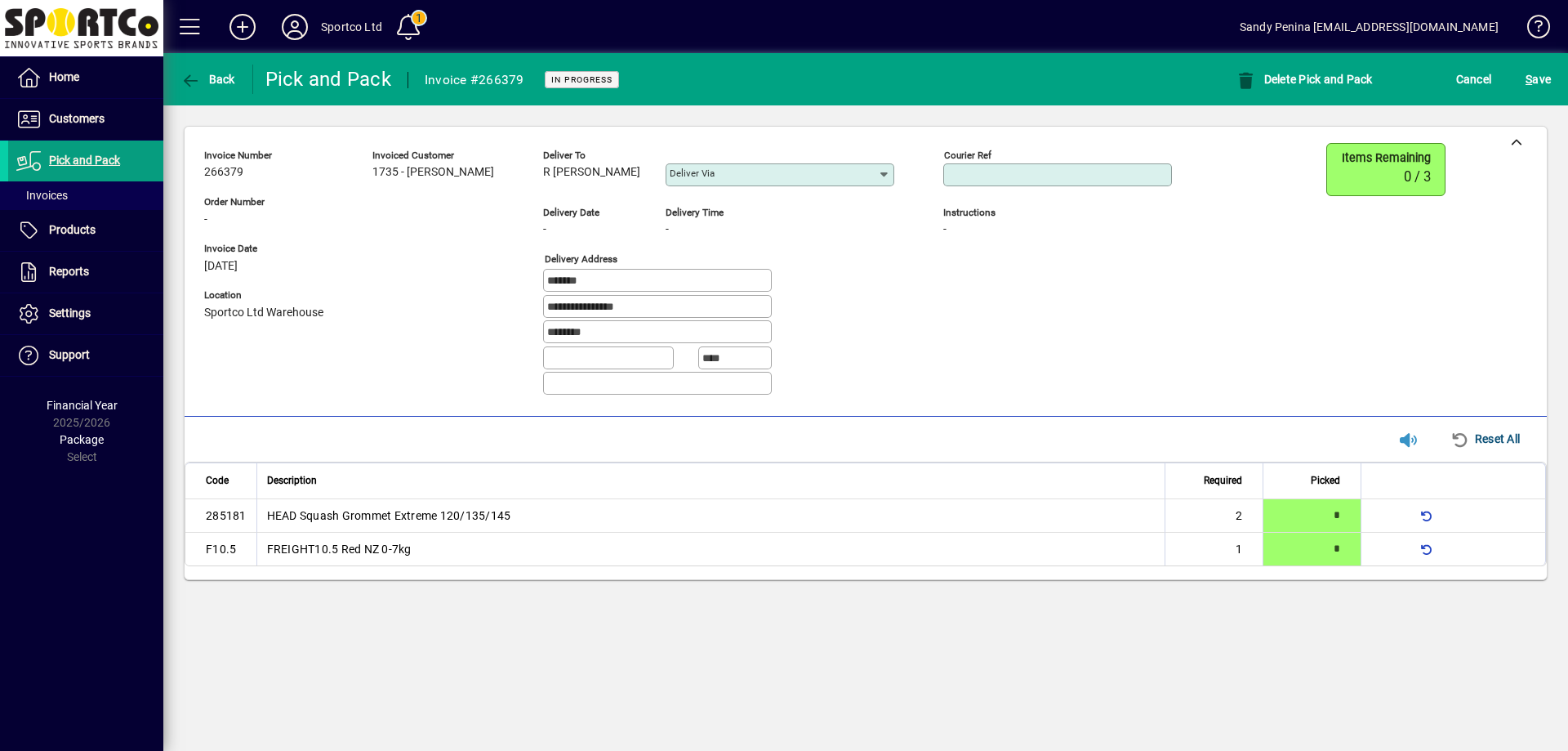
drag, startPoint x: 1091, startPoint y: 183, endPoint x: 1089, endPoint y: 175, distance: 8.2
paste input "**********"
type input "**********"
click at [1543, 84] on span "S ave" at bounding box center [1539, 79] width 25 height 26
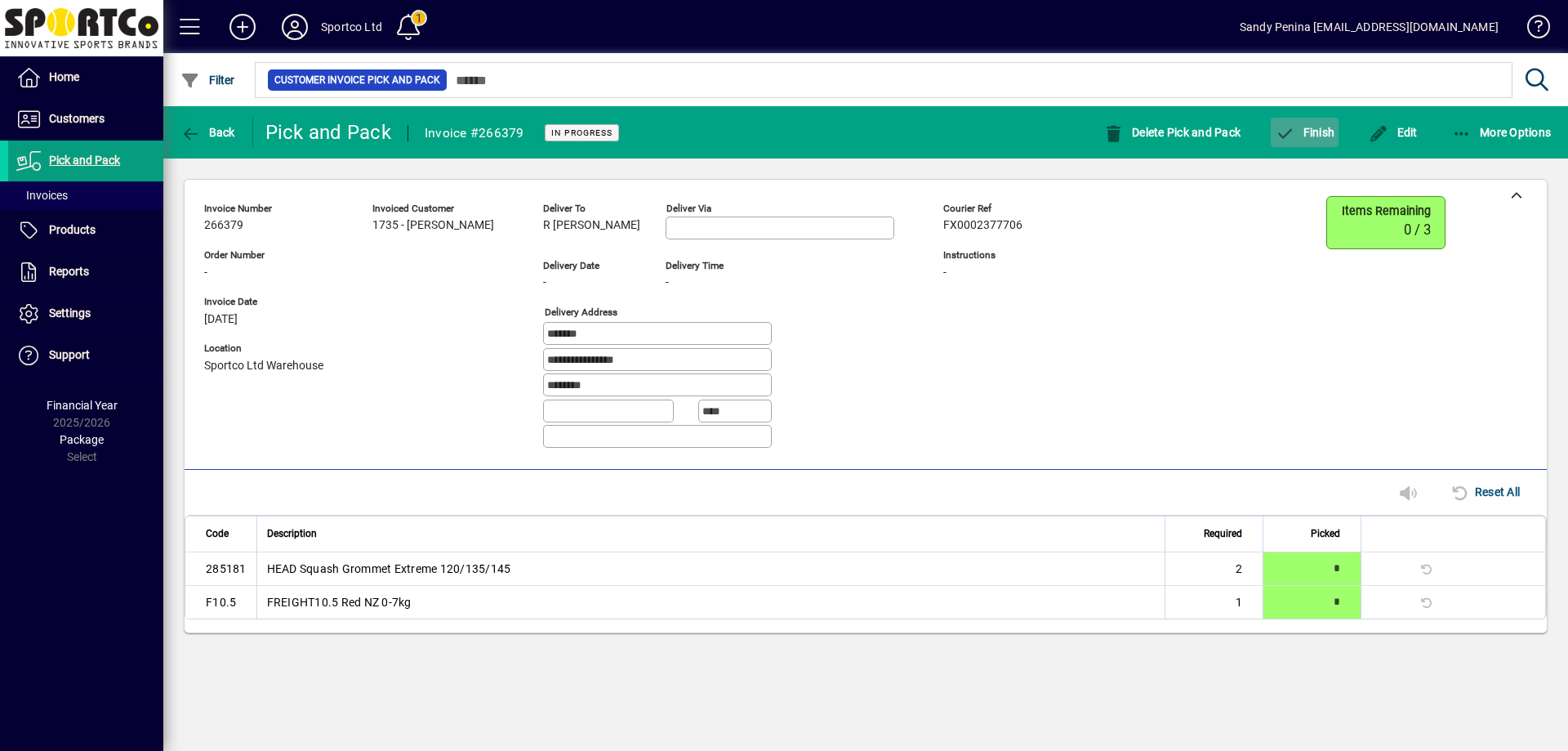
click at [1332, 133] on span "Finish" at bounding box center [1304, 132] width 60 height 13
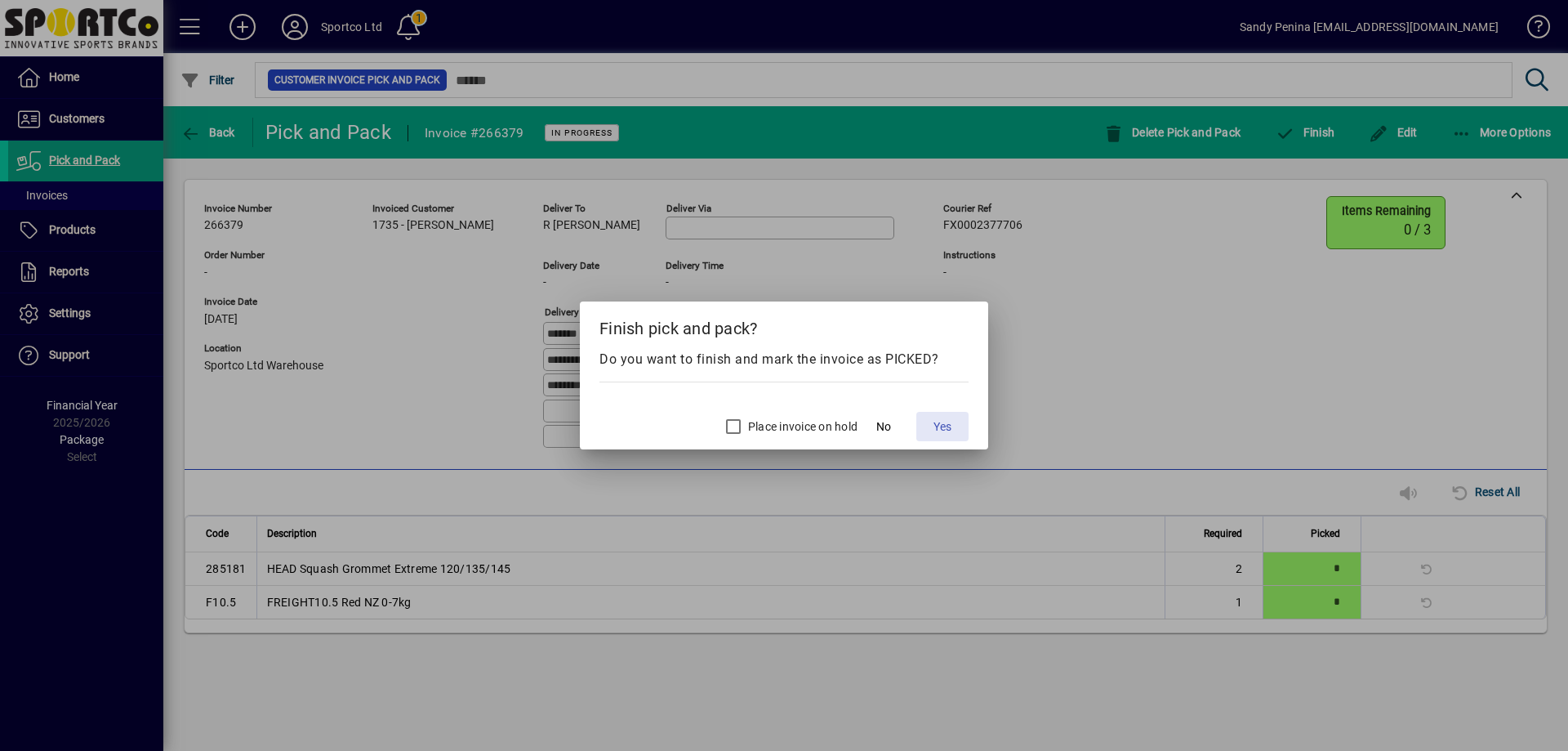
click at [934, 423] on span "Yes" at bounding box center [942, 427] width 18 height 18
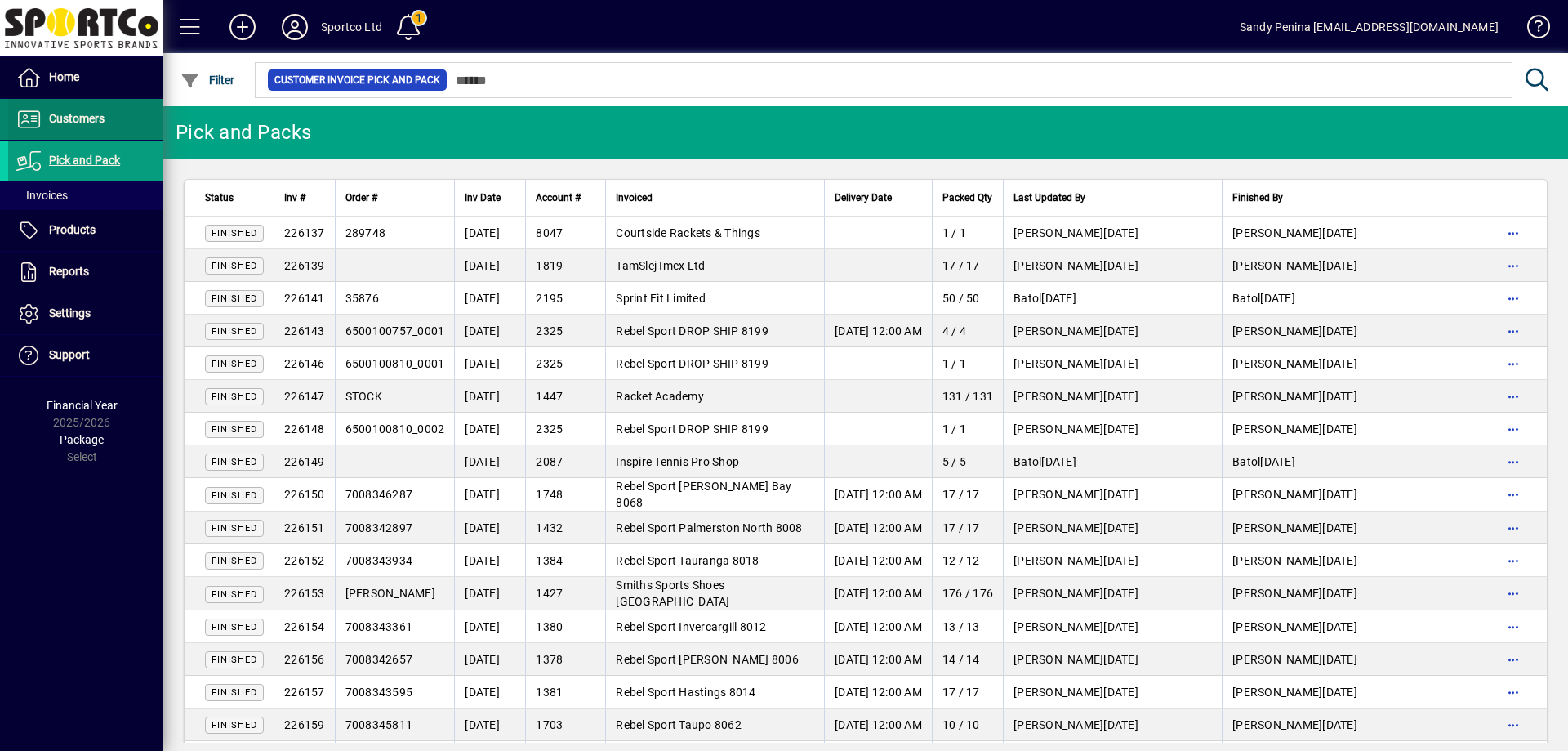
click at [90, 127] on span "Customers" at bounding box center [56, 119] width 97 height 20
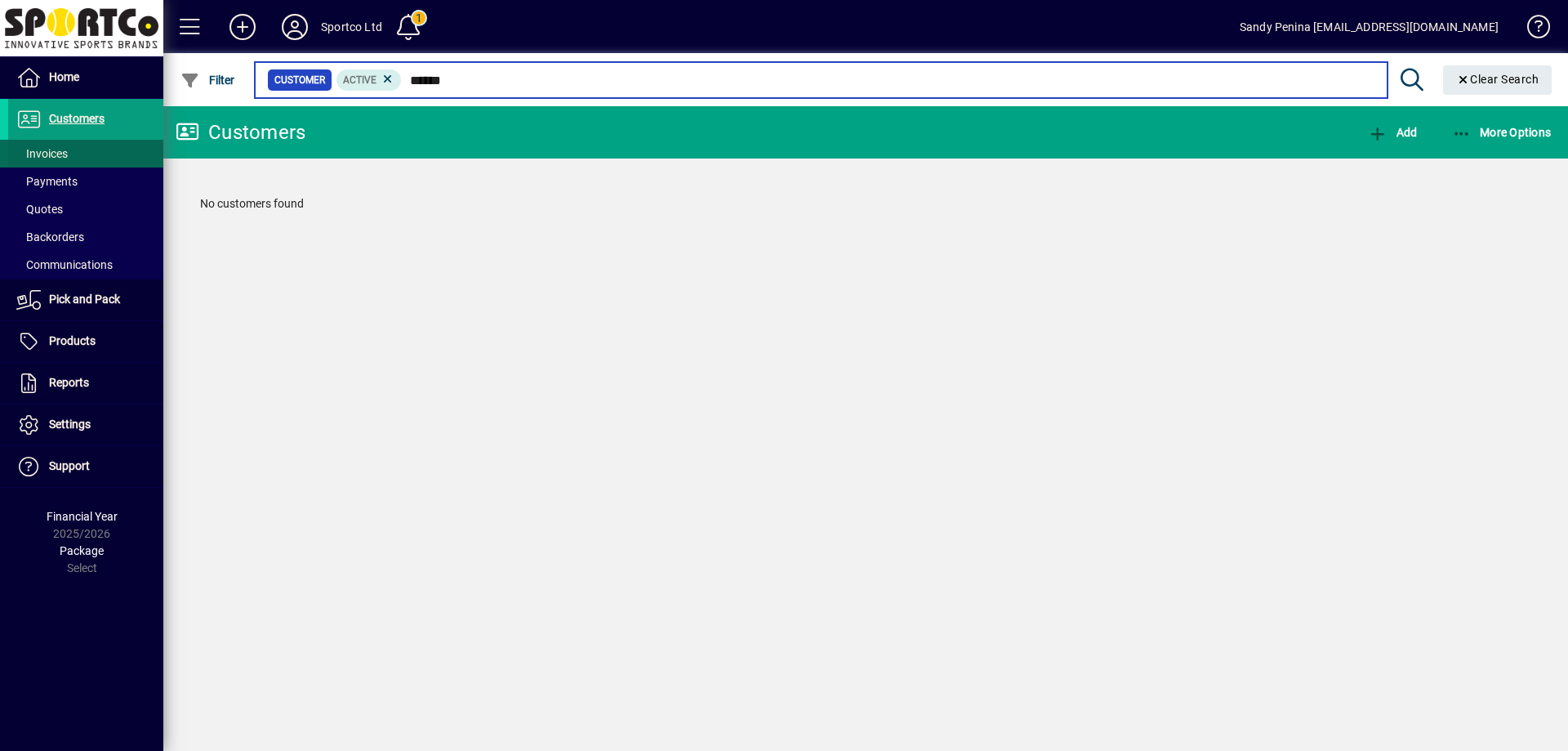
type input "******"
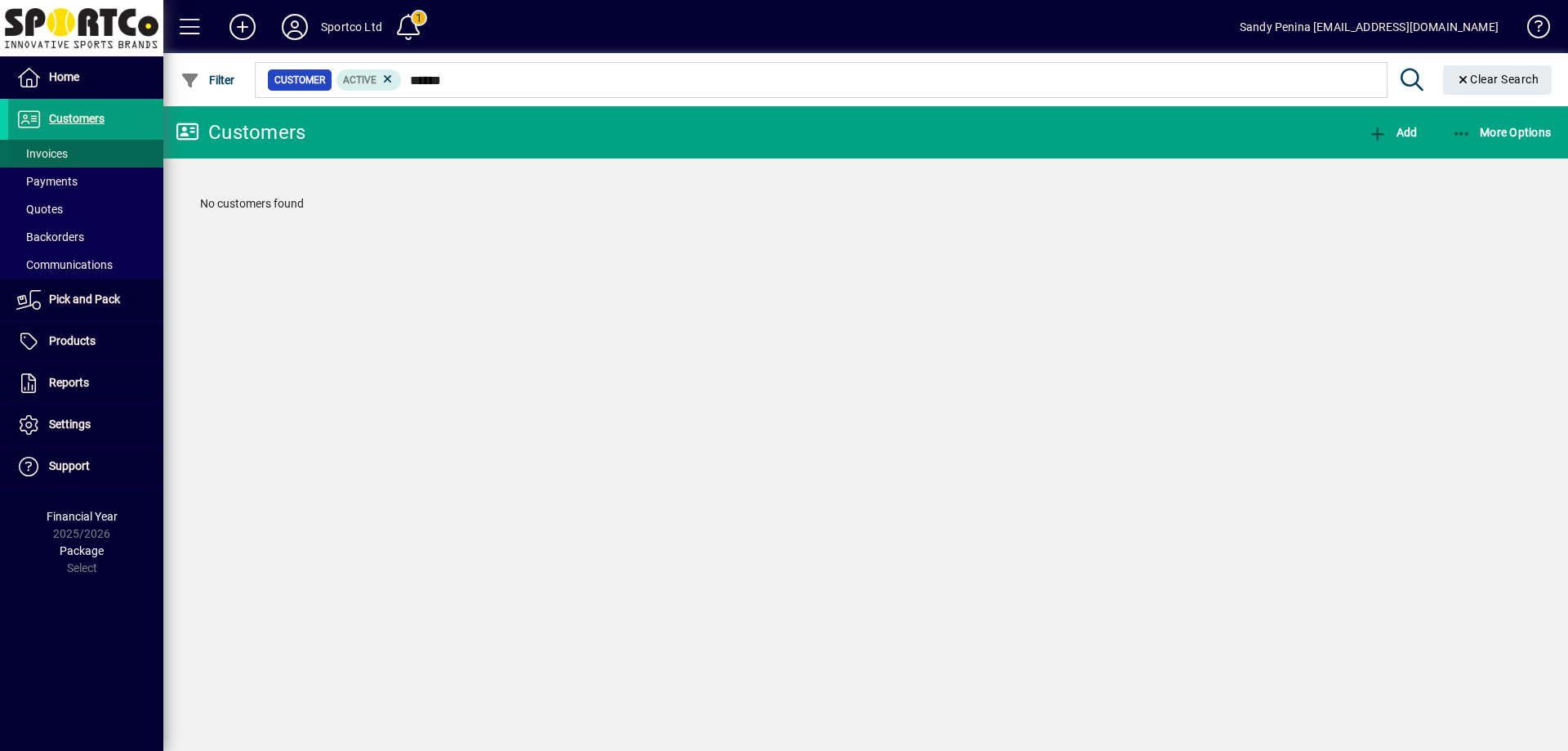
click at [89, 151] on span at bounding box center [85, 154] width 155 height 39
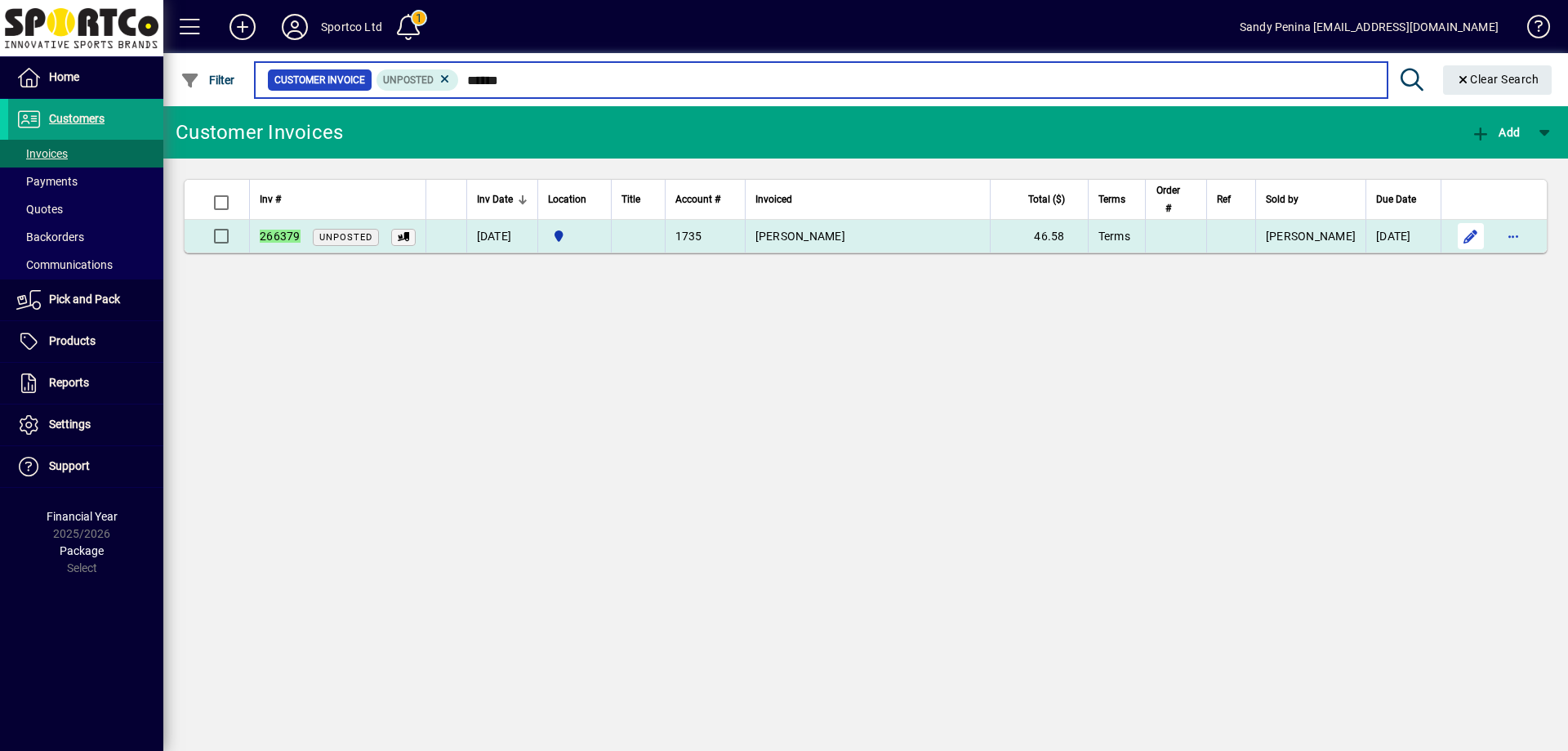
type input "******"
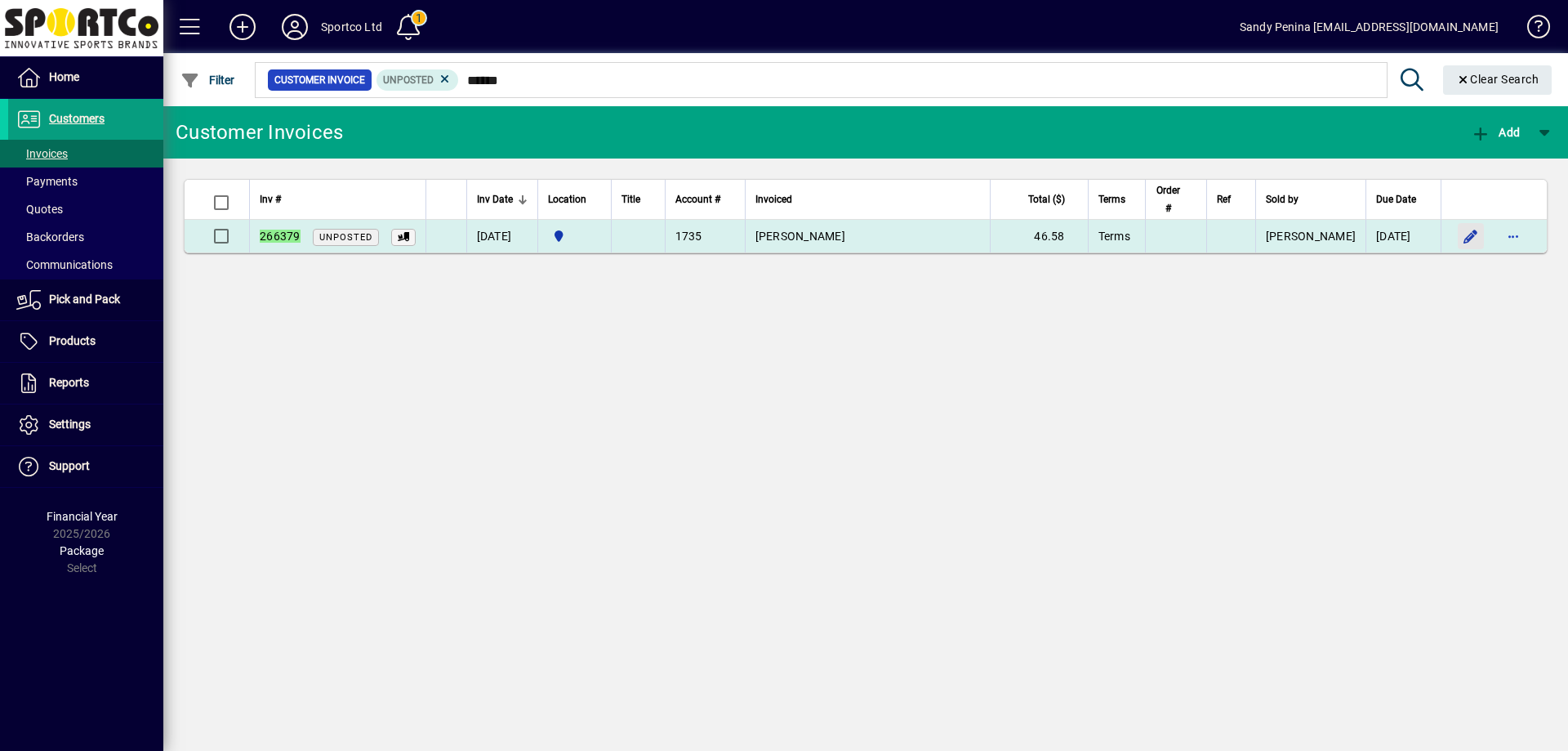
click at [1466, 236] on span "button" at bounding box center [1470, 236] width 39 height 39
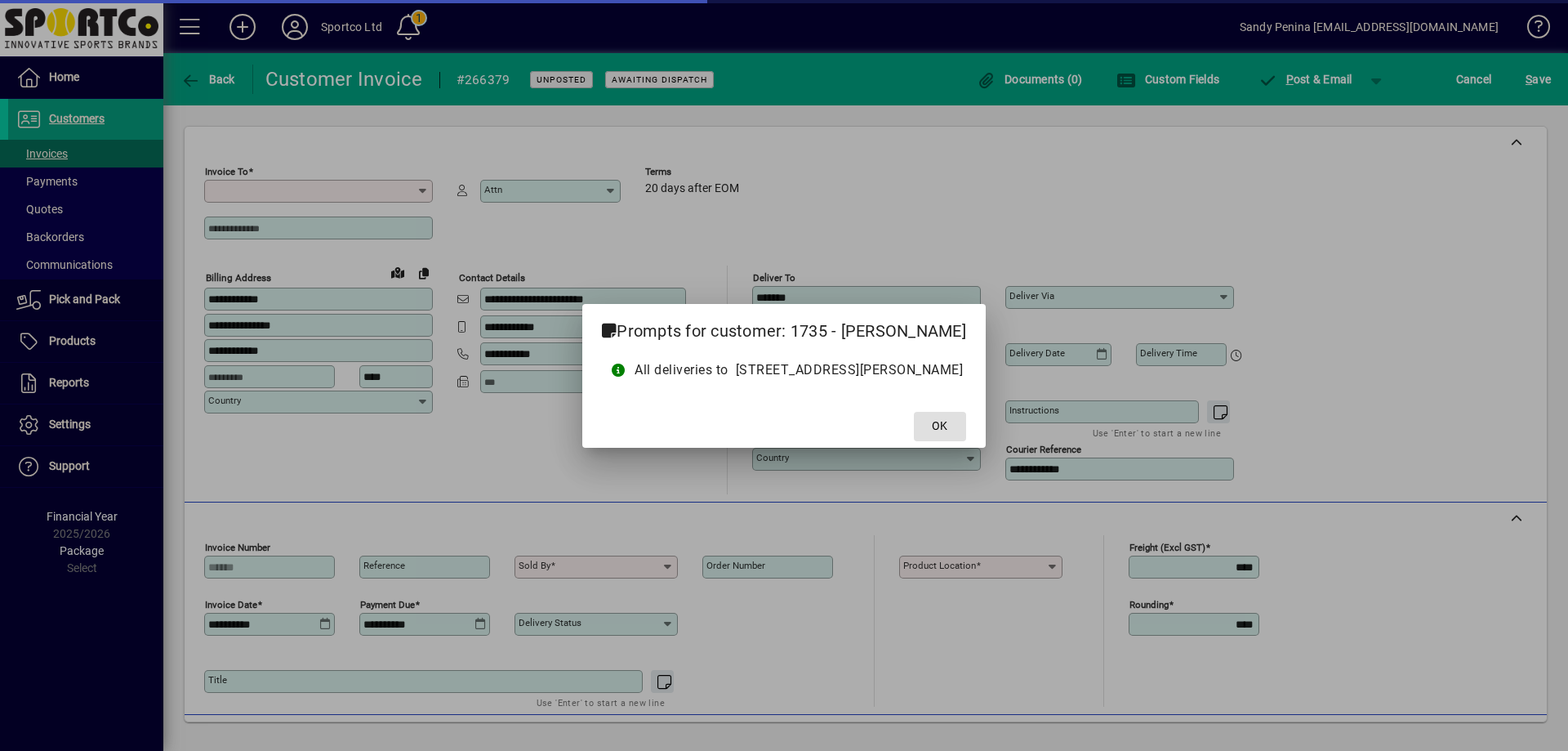
type input "**********"
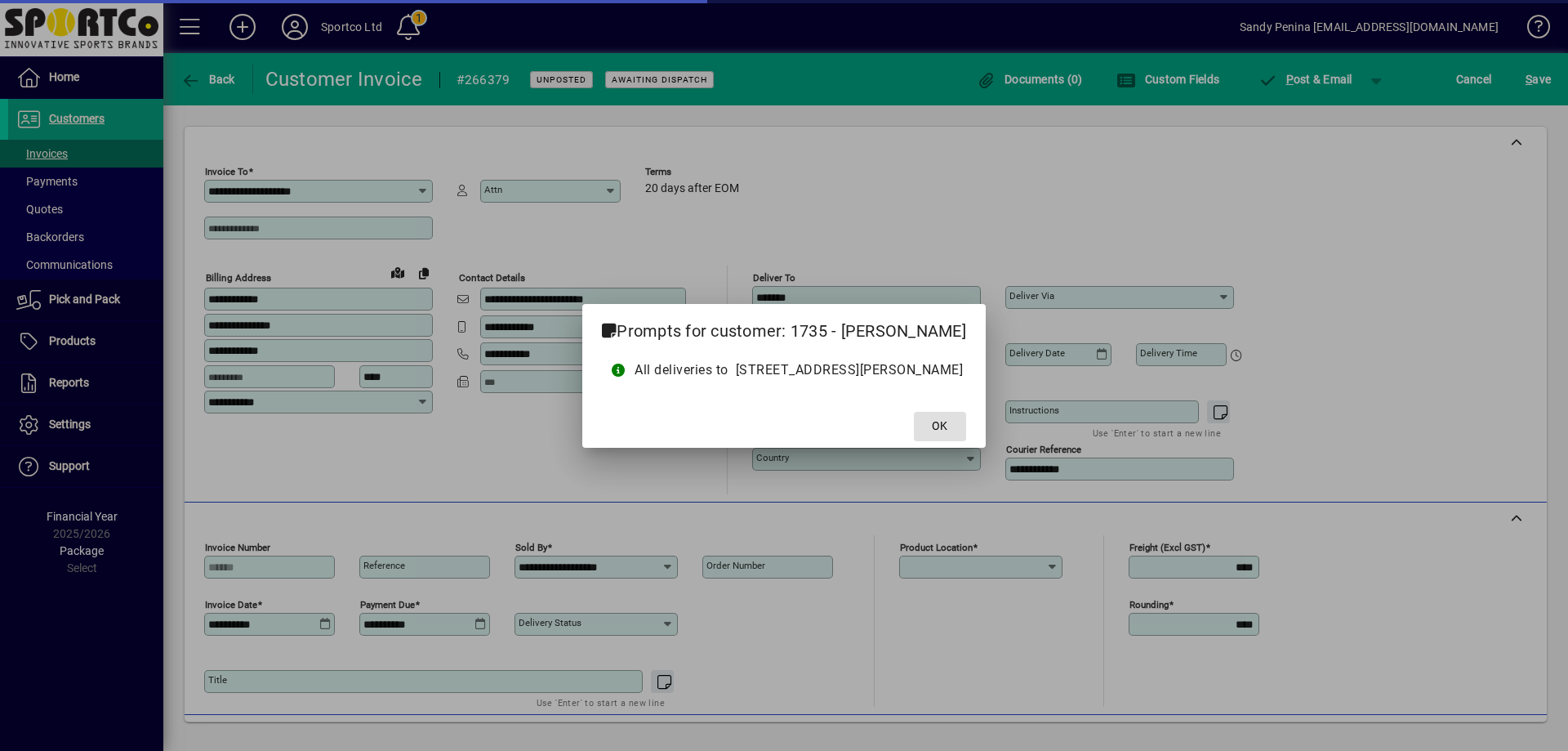
type input "**********"
click at [947, 429] on span "OK" at bounding box center [939, 426] width 16 height 18
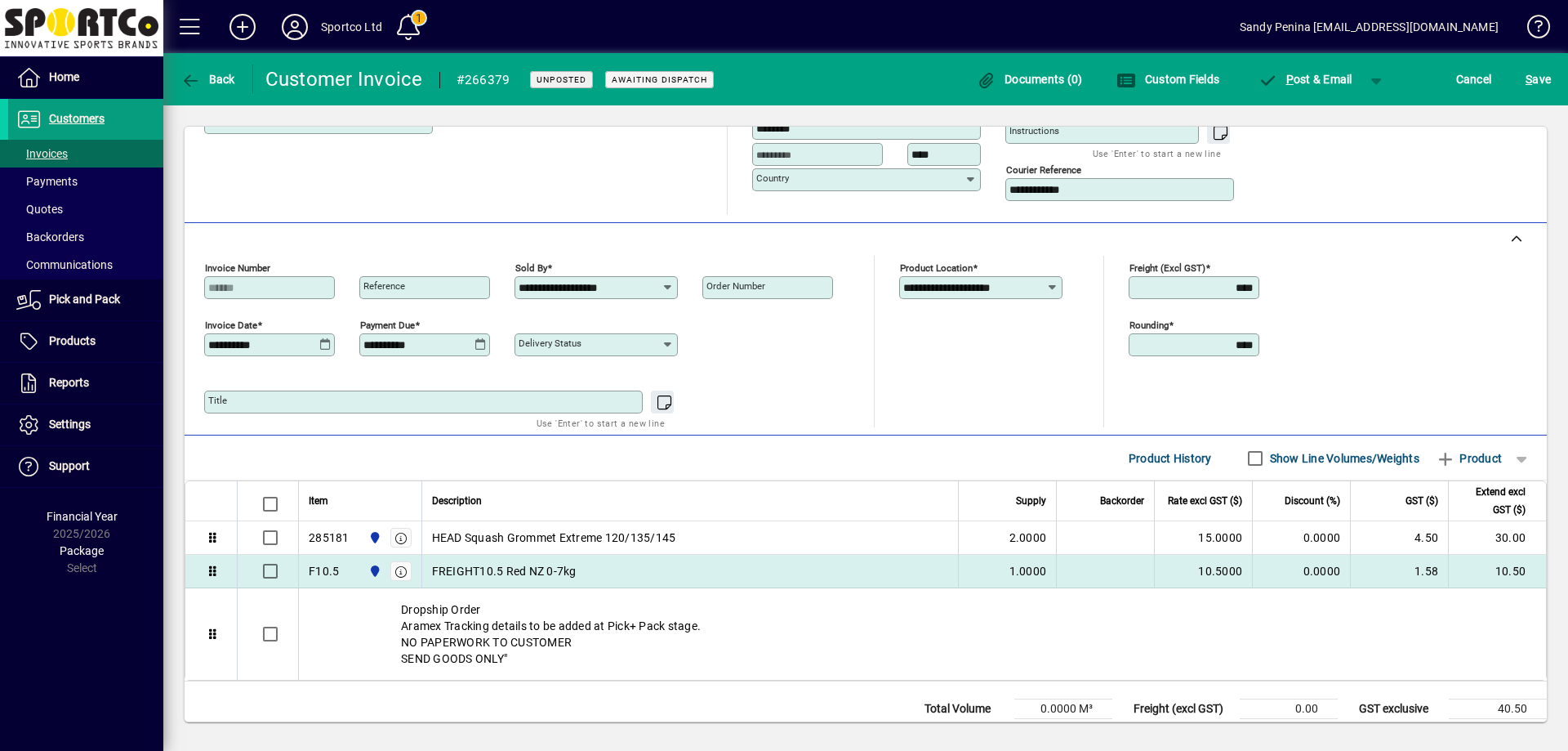
scroll to position [331, 0]
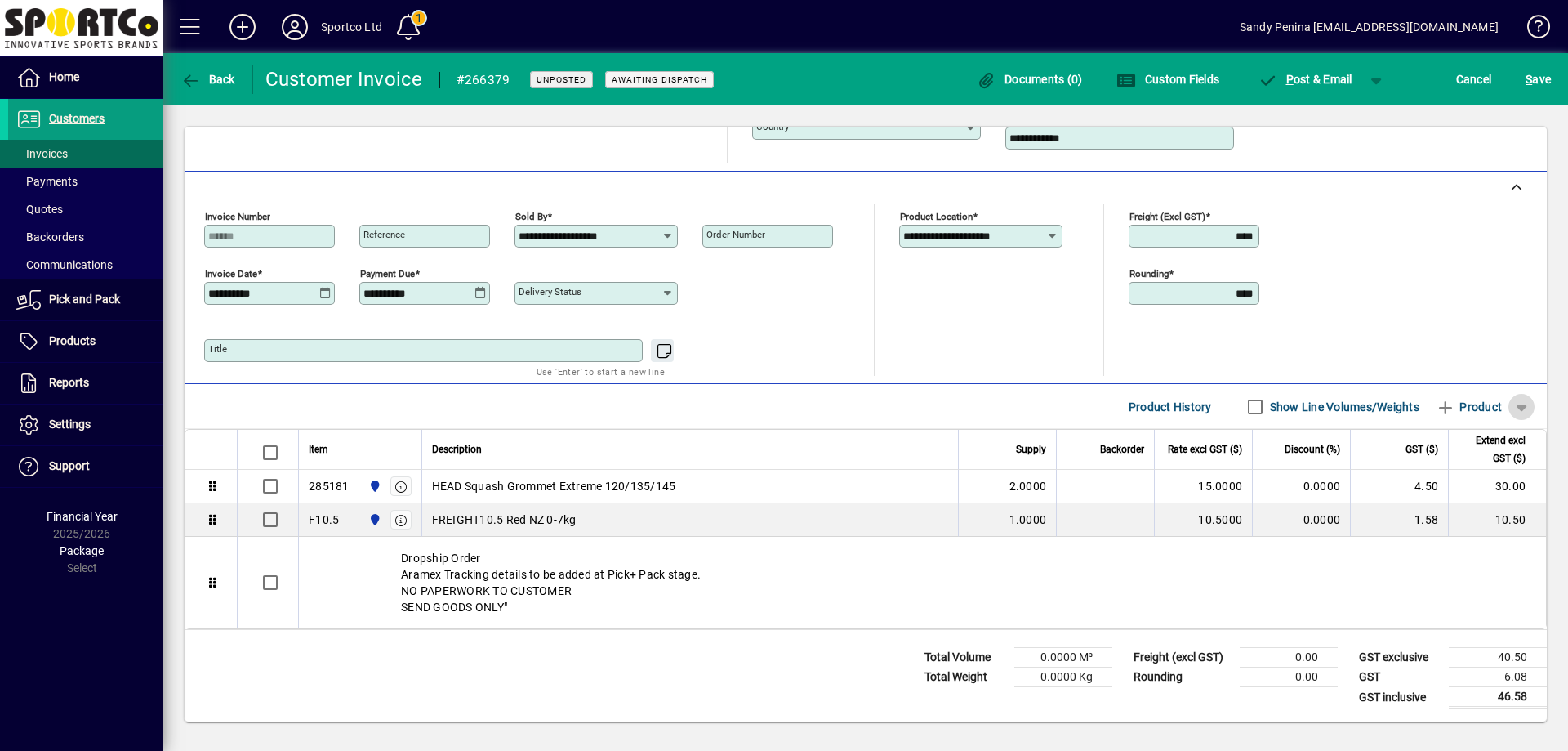
drag, startPoint x: 1505, startPoint y: 410, endPoint x: 1495, endPoint y: 410, distance: 10.0
click at [1503, 411] on span "button" at bounding box center [1521, 407] width 39 height 39
drag, startPoint x: 1467, startPoint y: 405, endPoint x: 1452, endPoint y: 398, distance: 16.6
click at [1464, 405] on div at bounding box center [784, 376] width 1568 height 751
click at [1452, 398] on span "Product" at bounding box center [1469, 407] width 66 height 26
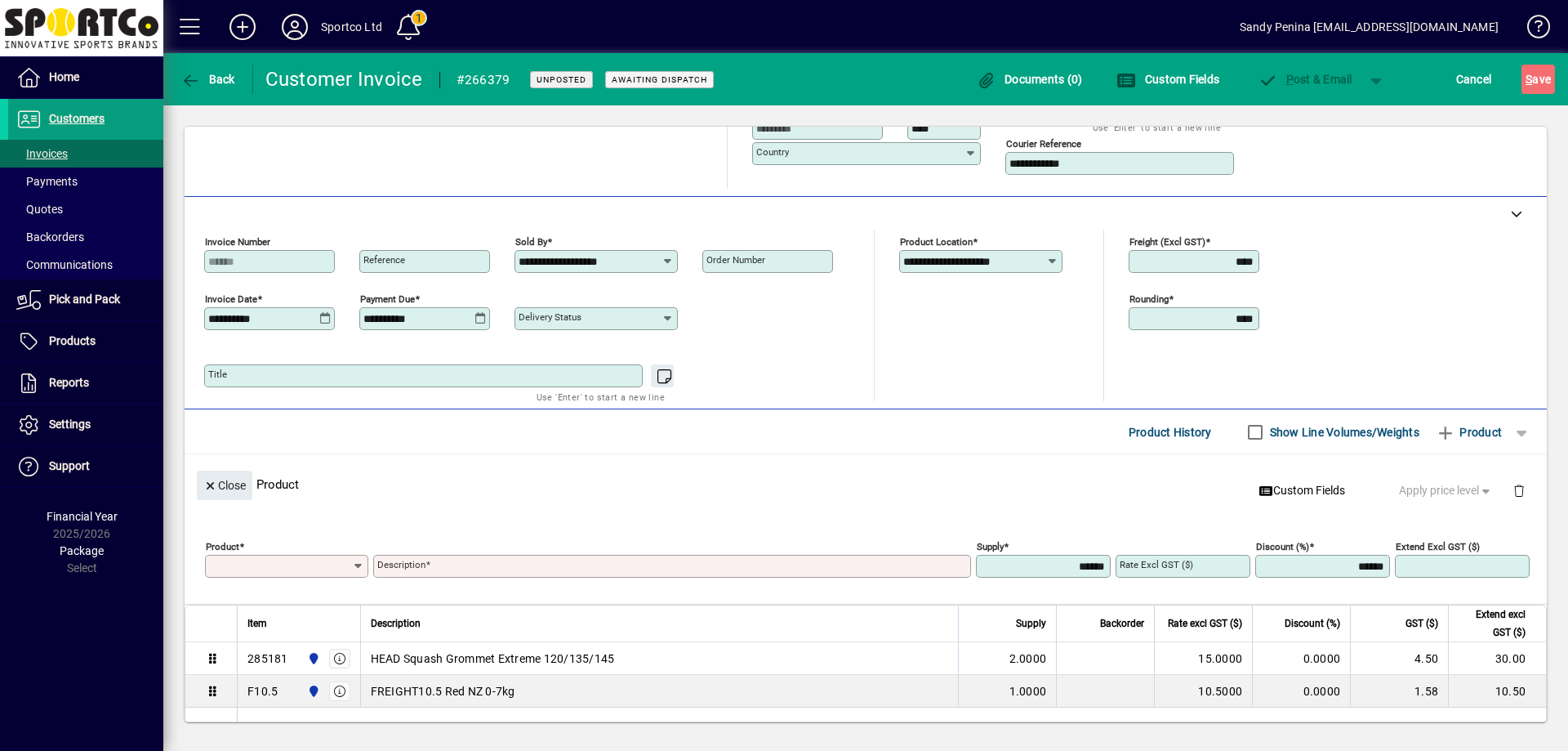
scroll to position [64, 0]
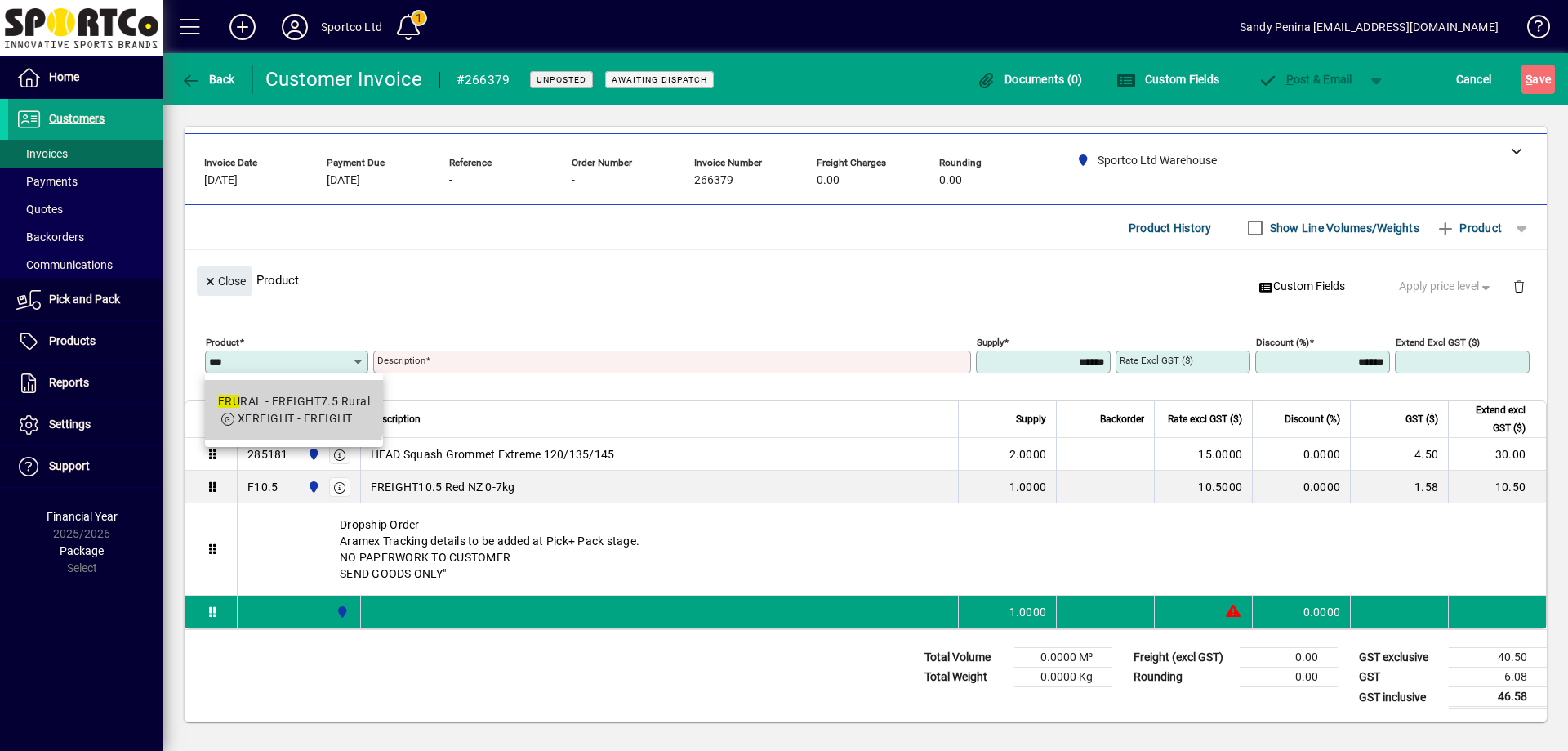
click at [277, 396] on div "FRU RAL - FREIGHT7.5 Rural" at bounding box center [293, 402] width 152 height 18
type input "******"
type input "**********"
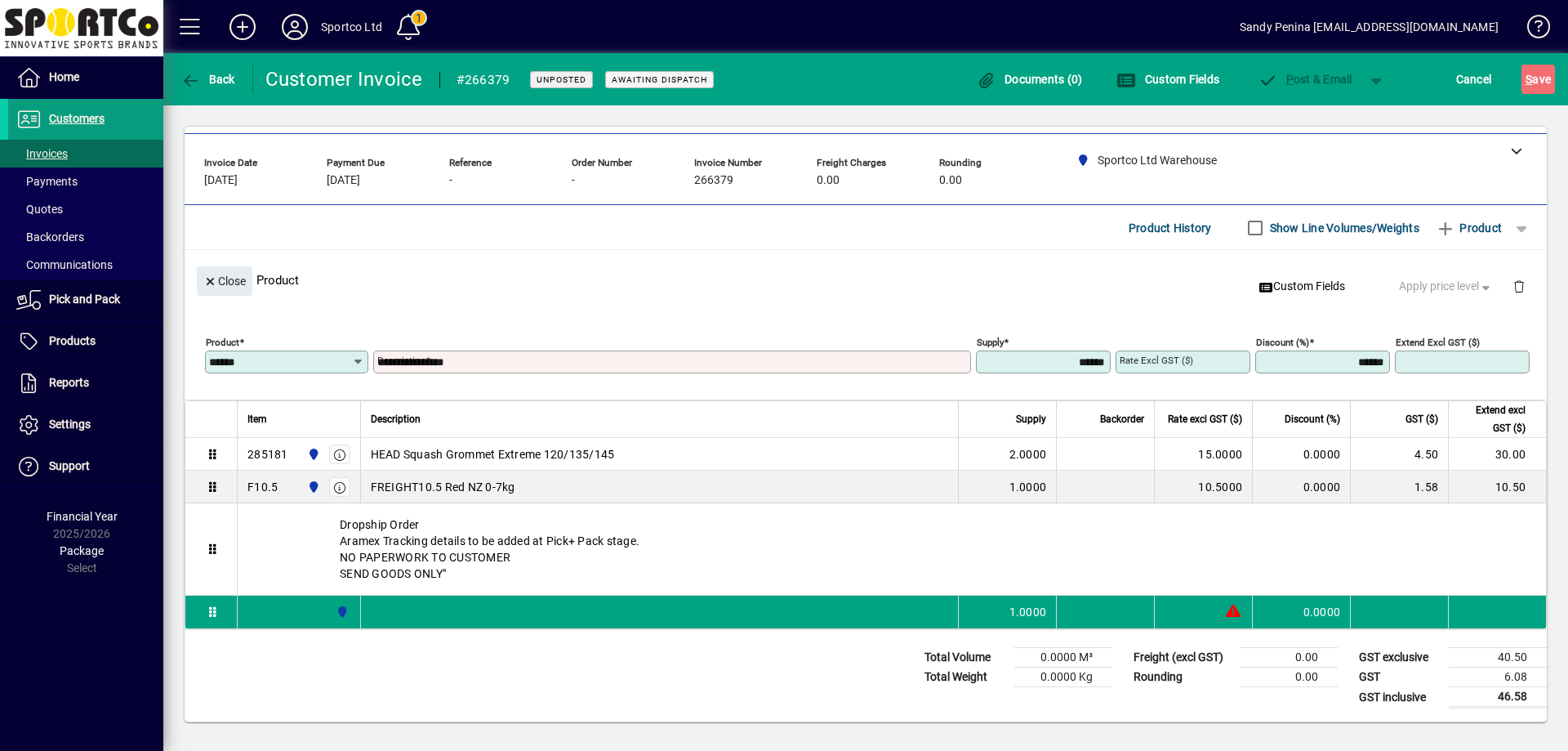
type input "******"
type input "****"
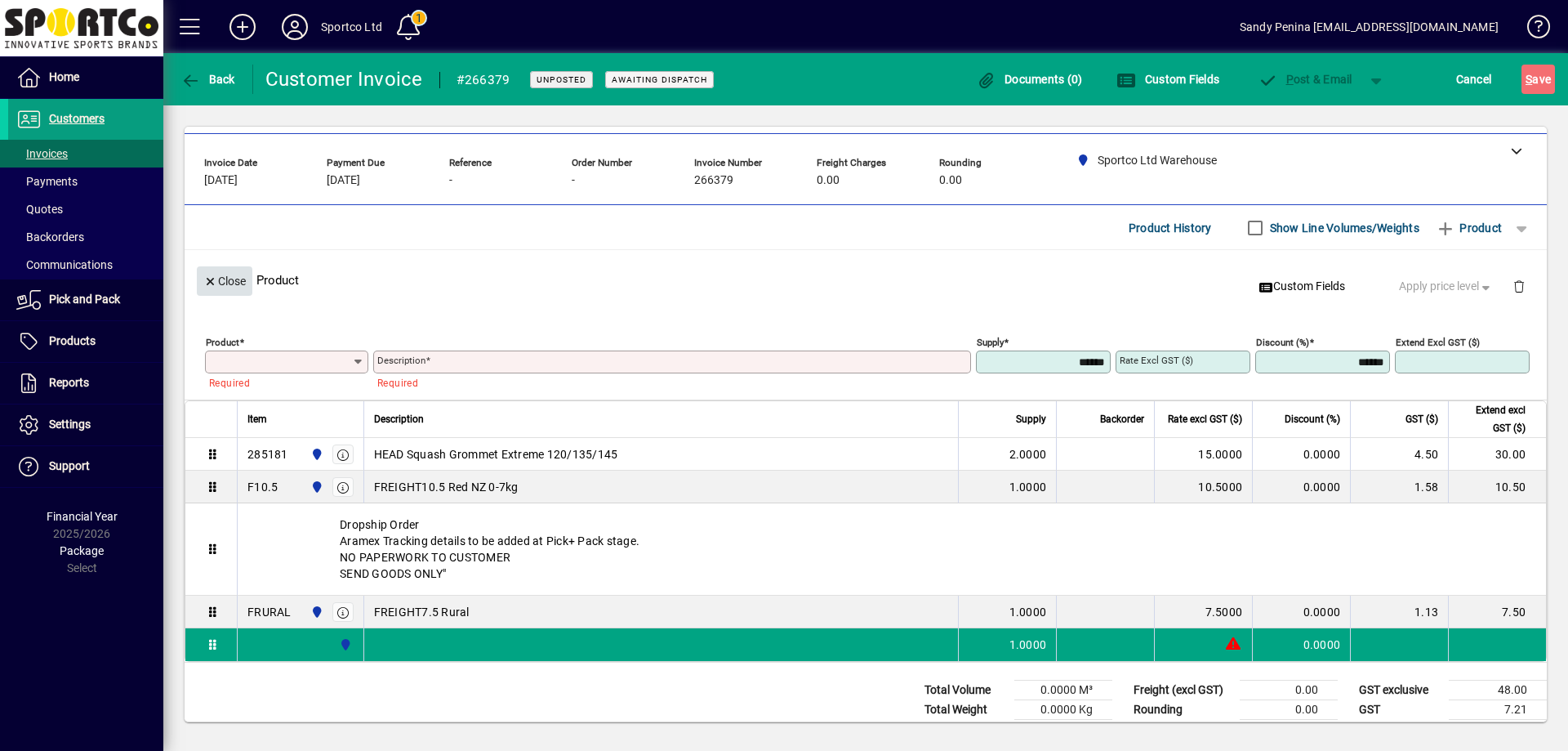
click at [250, 286] on span "button" at bounding box center [224, 281] width 56 height 39
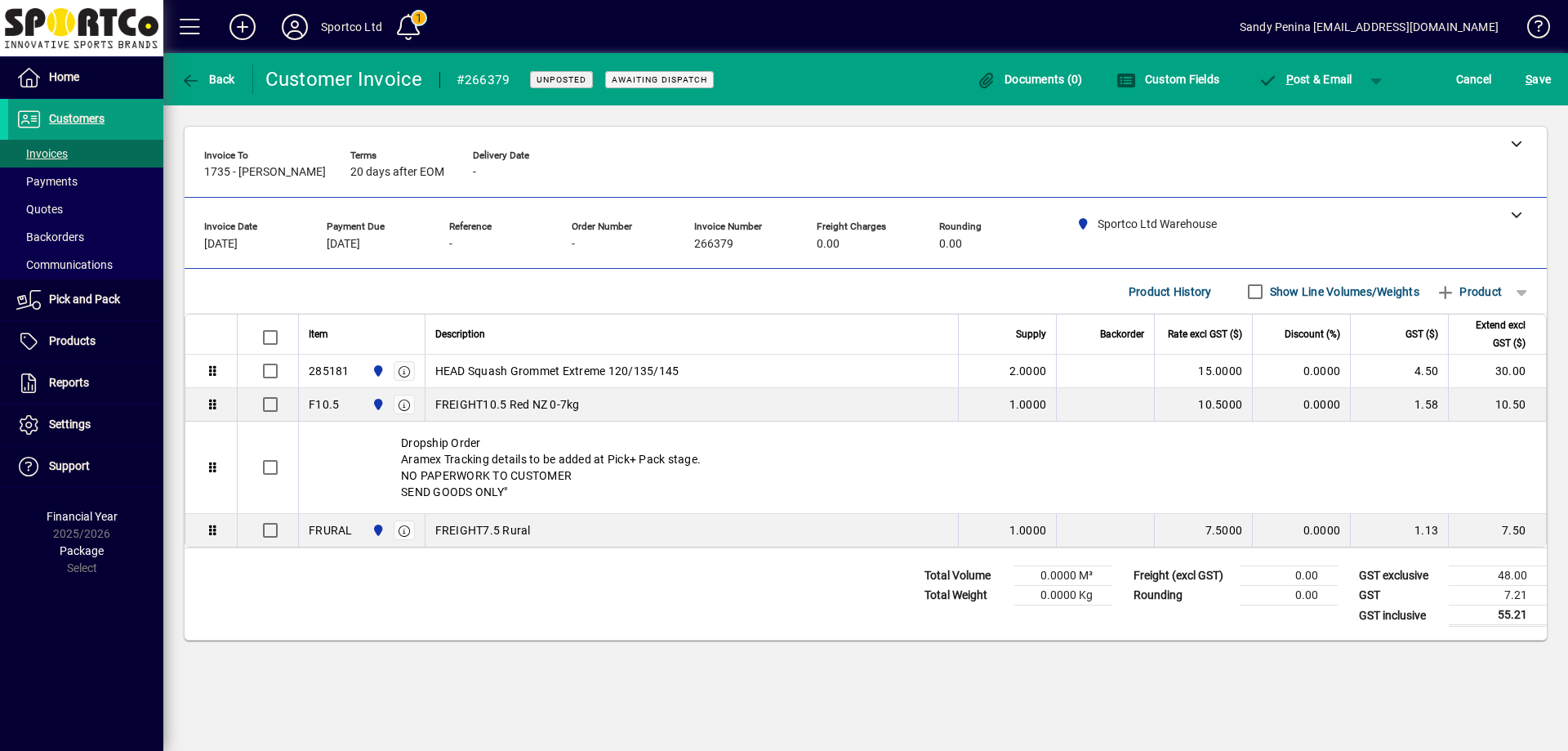
scroll to position [0, 0]
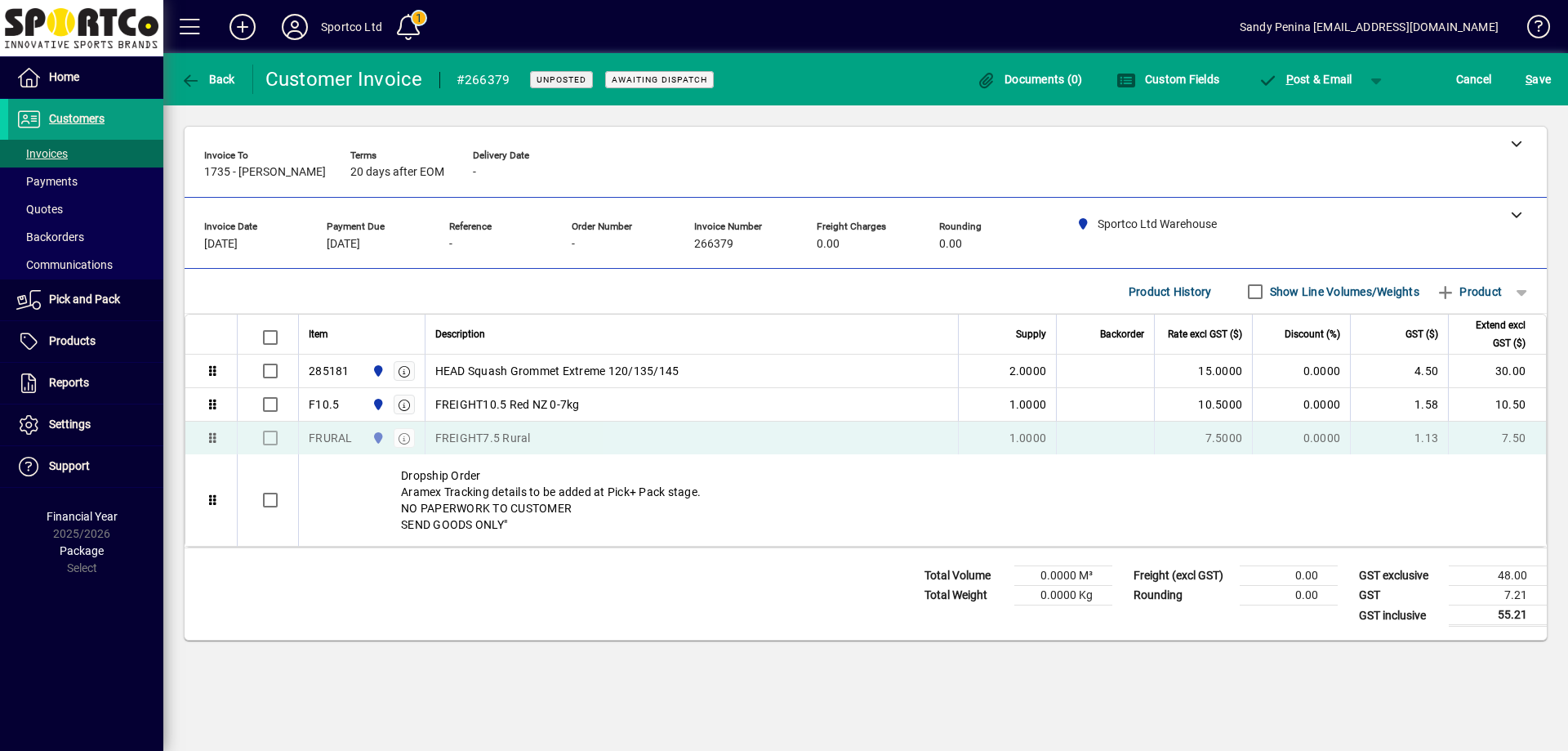
drag, startPoint x: 562, startPoint y: 546, endPoint x: 581, endPoint y: 453, distance: 94.9
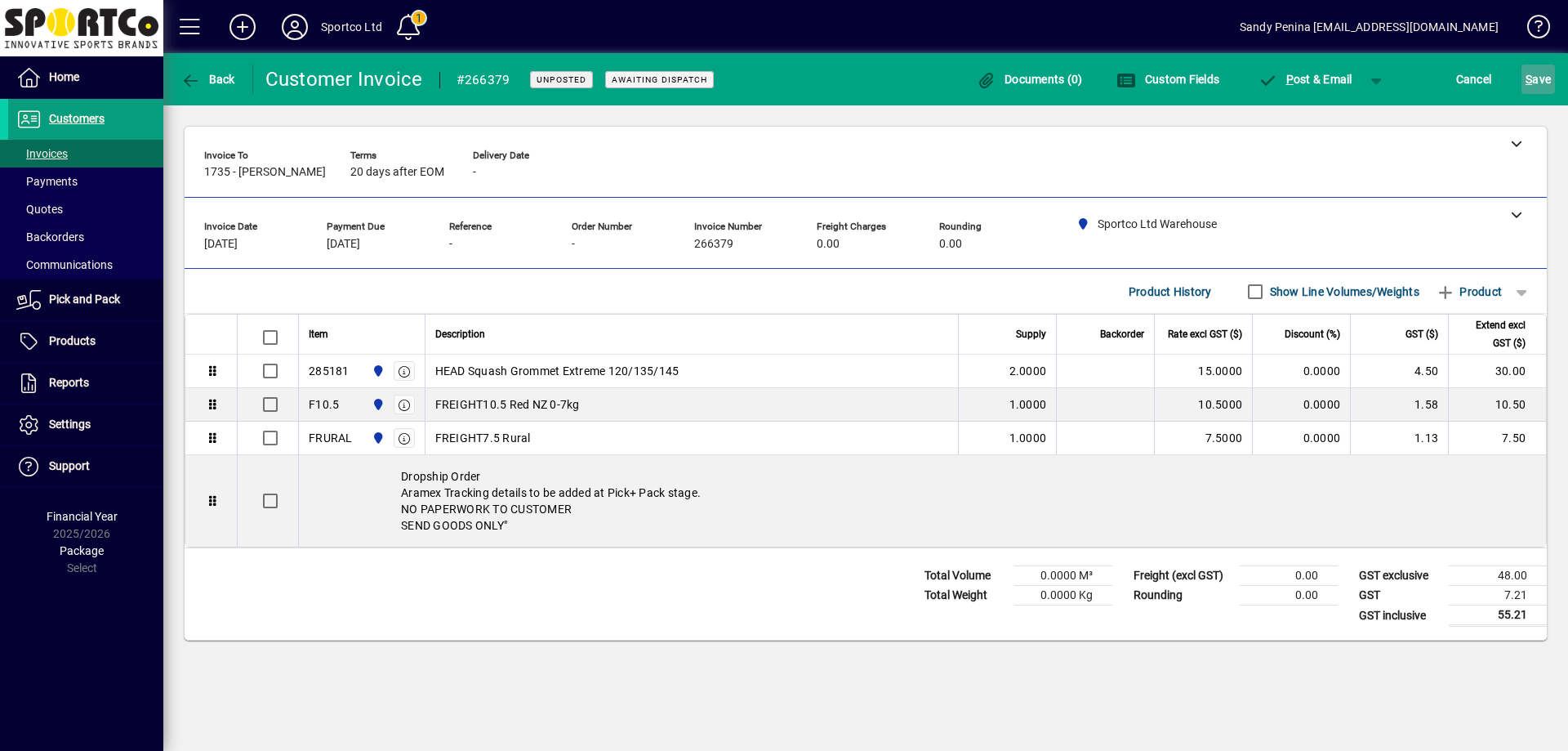
click at [1535, 84] on span "S ave" at bounding box center [1539, 79] width 25 height 26
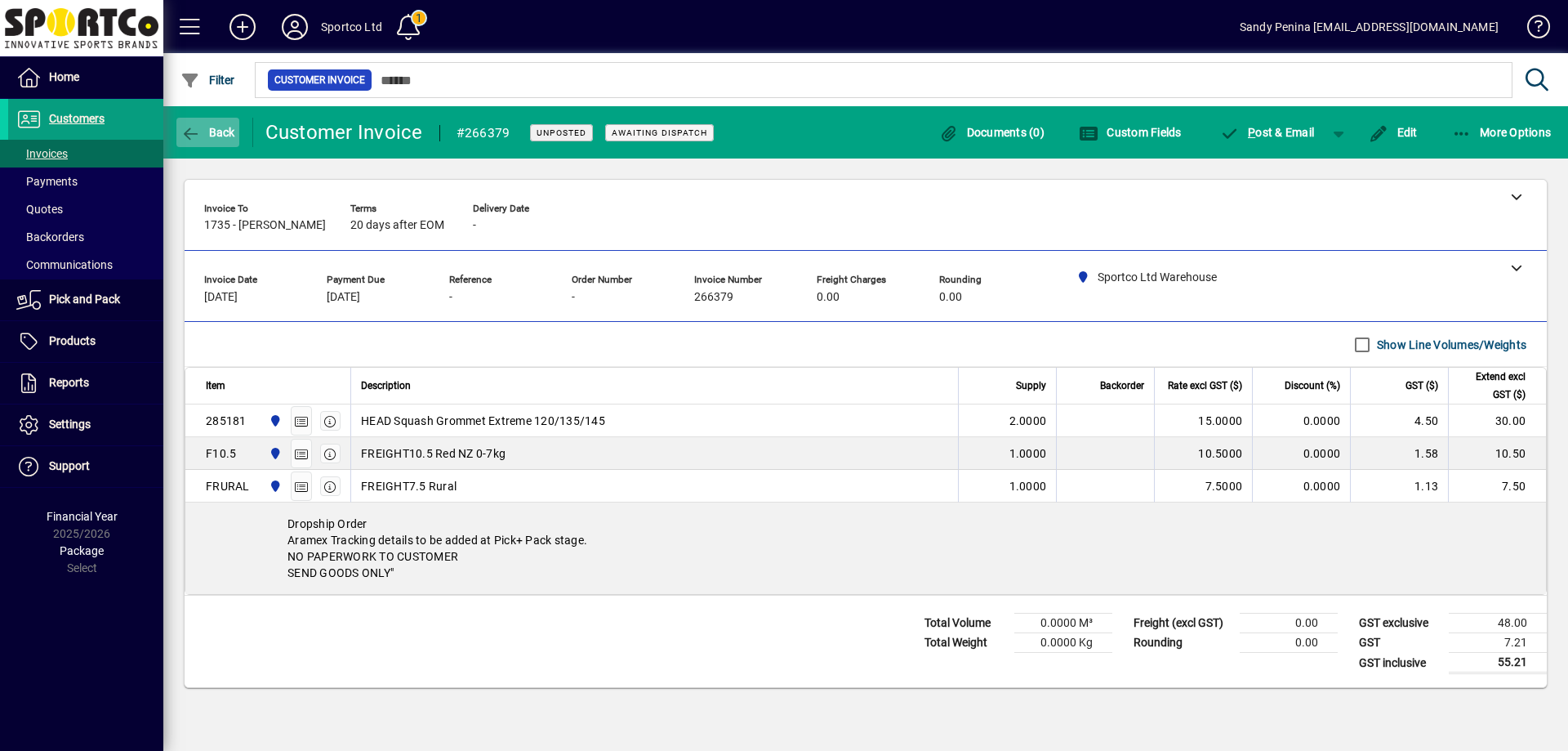
click at [232, 138] on button "Back" at bounding box center [207, 132] width 63 height 29
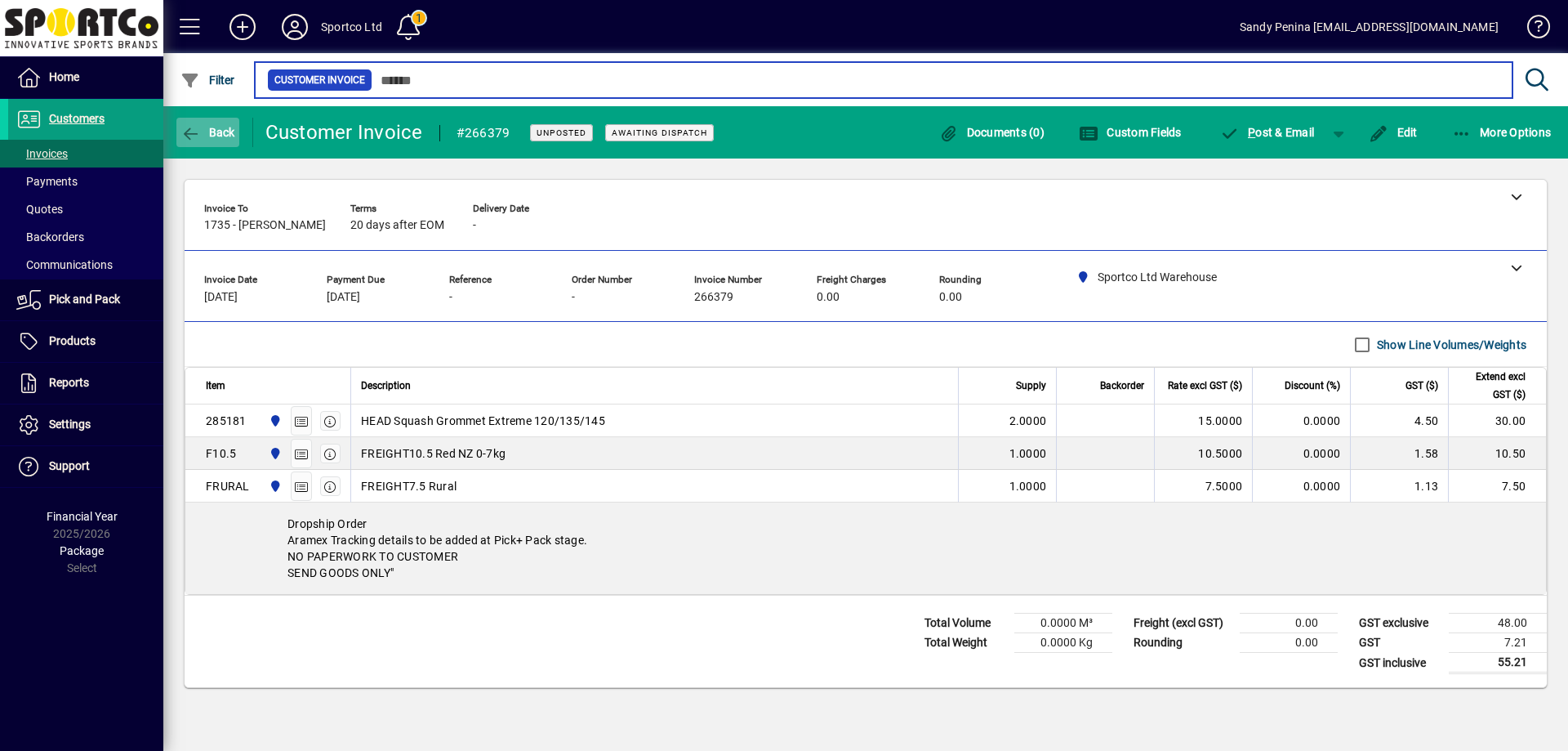
type input "******"
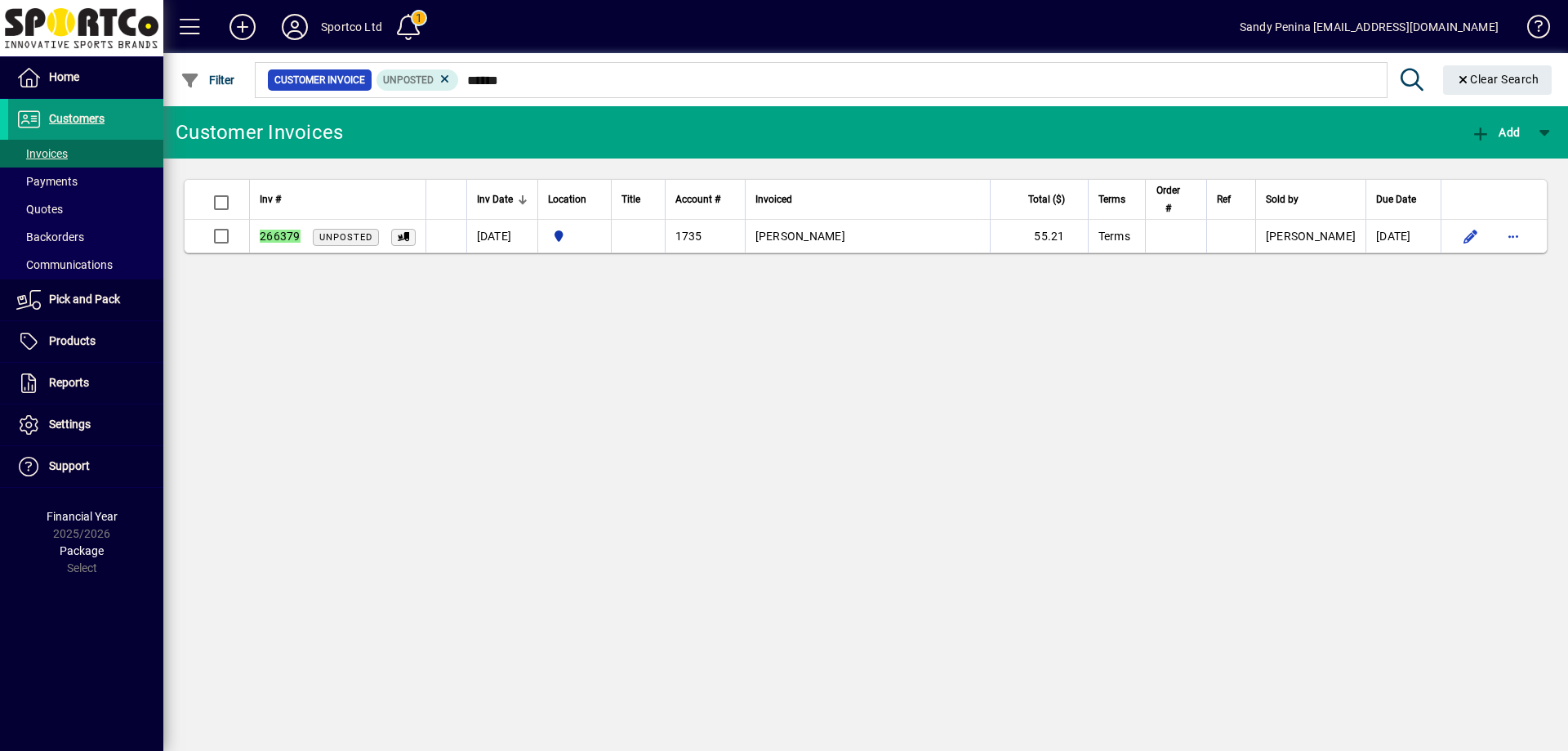
click at [104, 126] on span "Customers" at bounding box center [56, 119] width 97 height 20
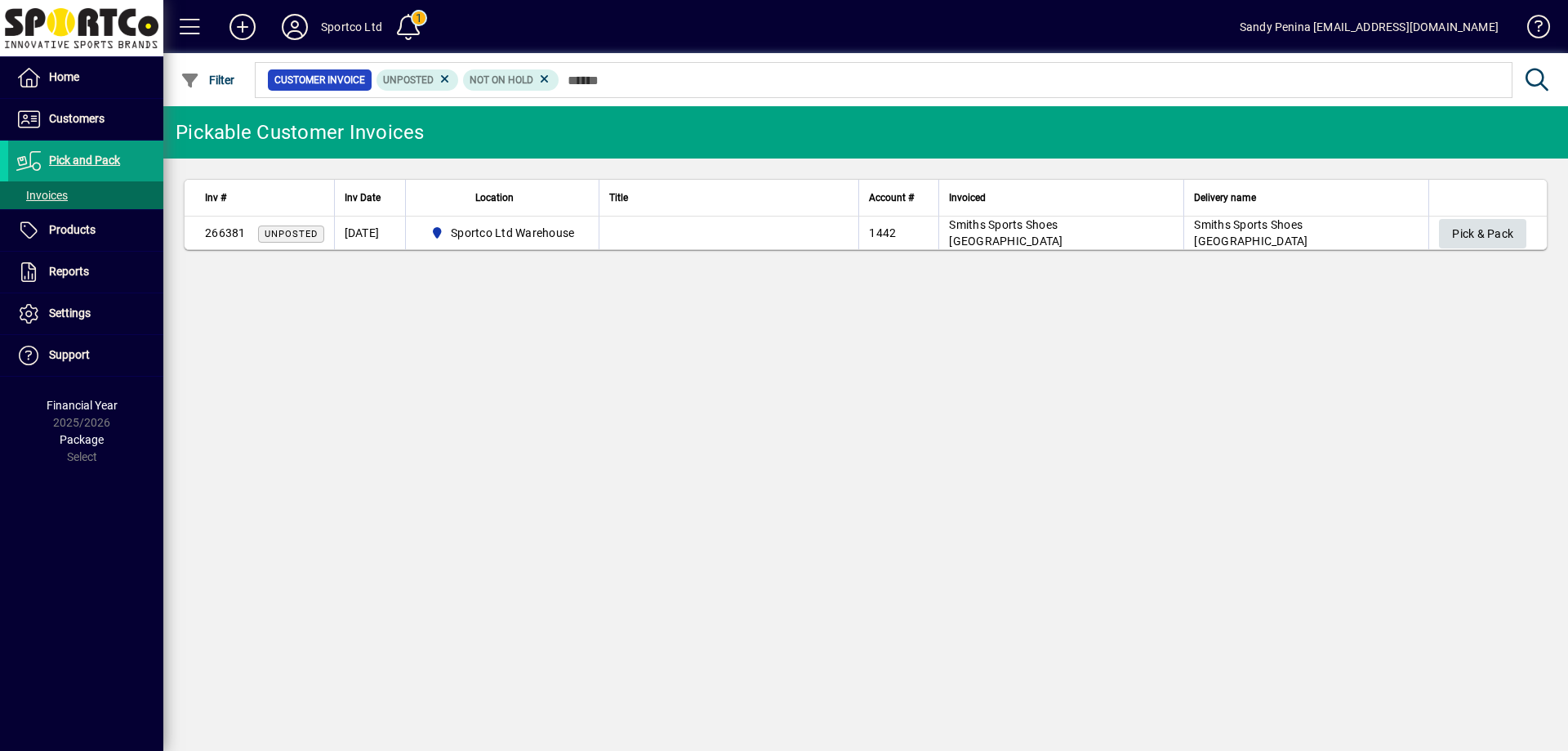
click at [1481, 226] on span "Pick & Pack" at bounding box center [1482, 235] width 62 height 27
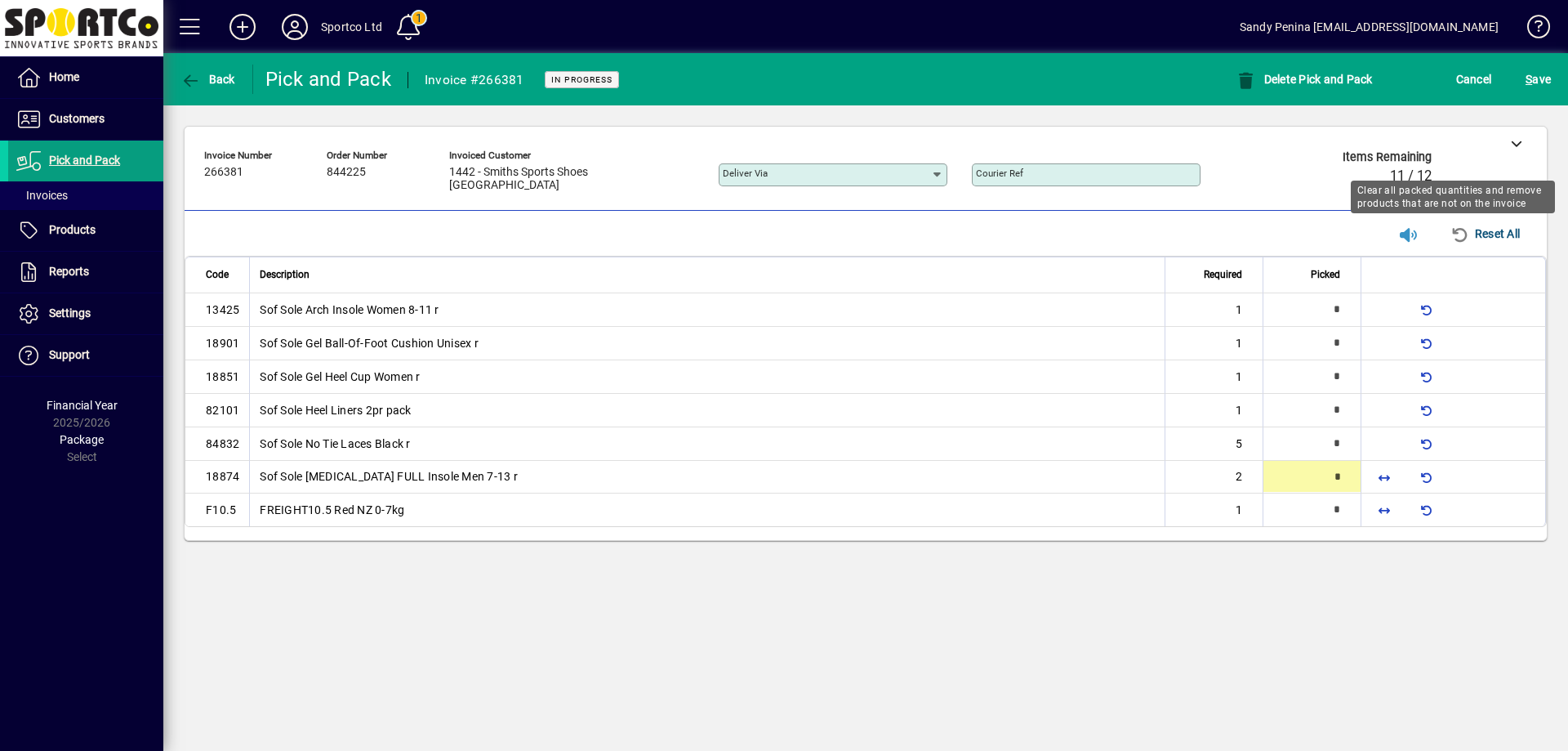
type input "*"
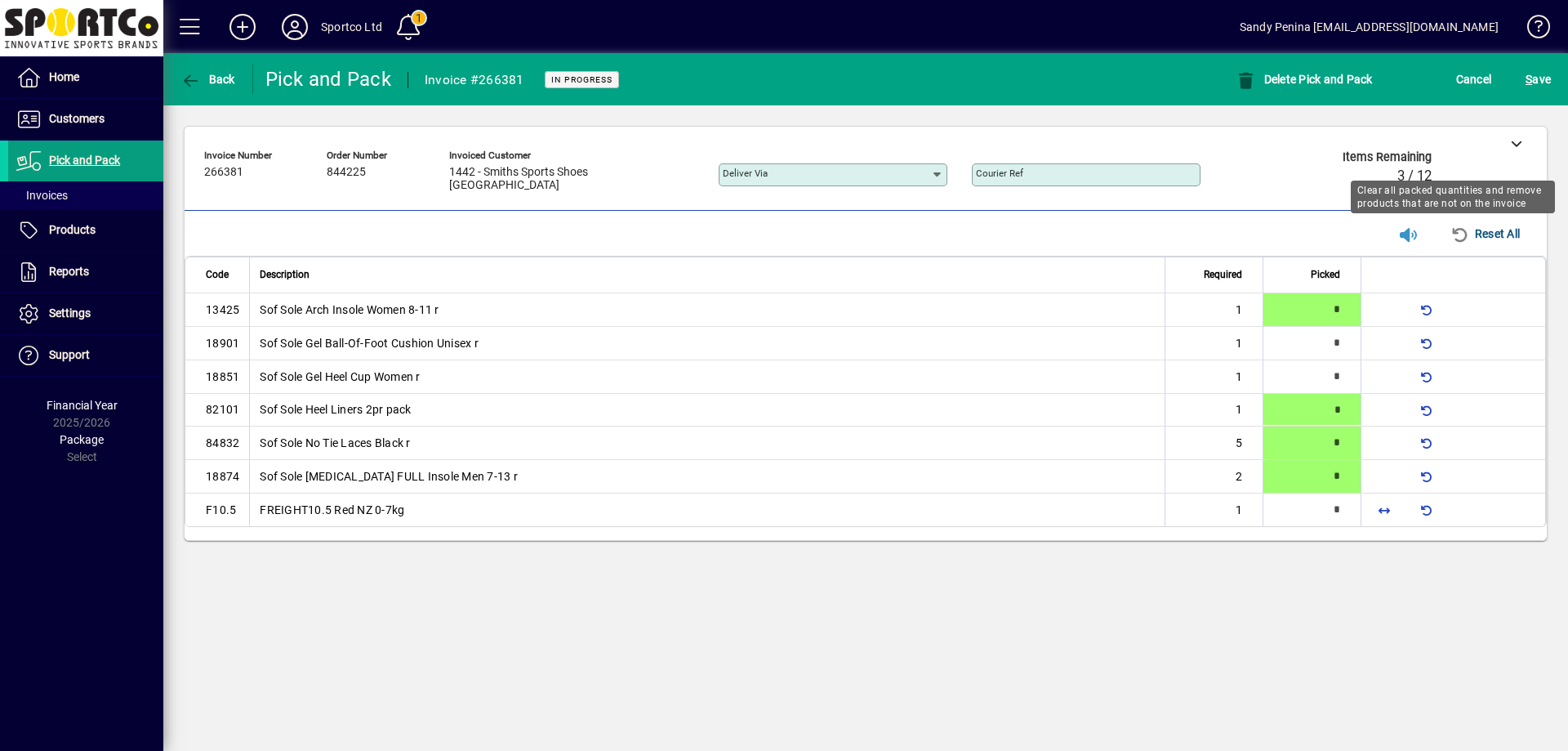
type input "*"
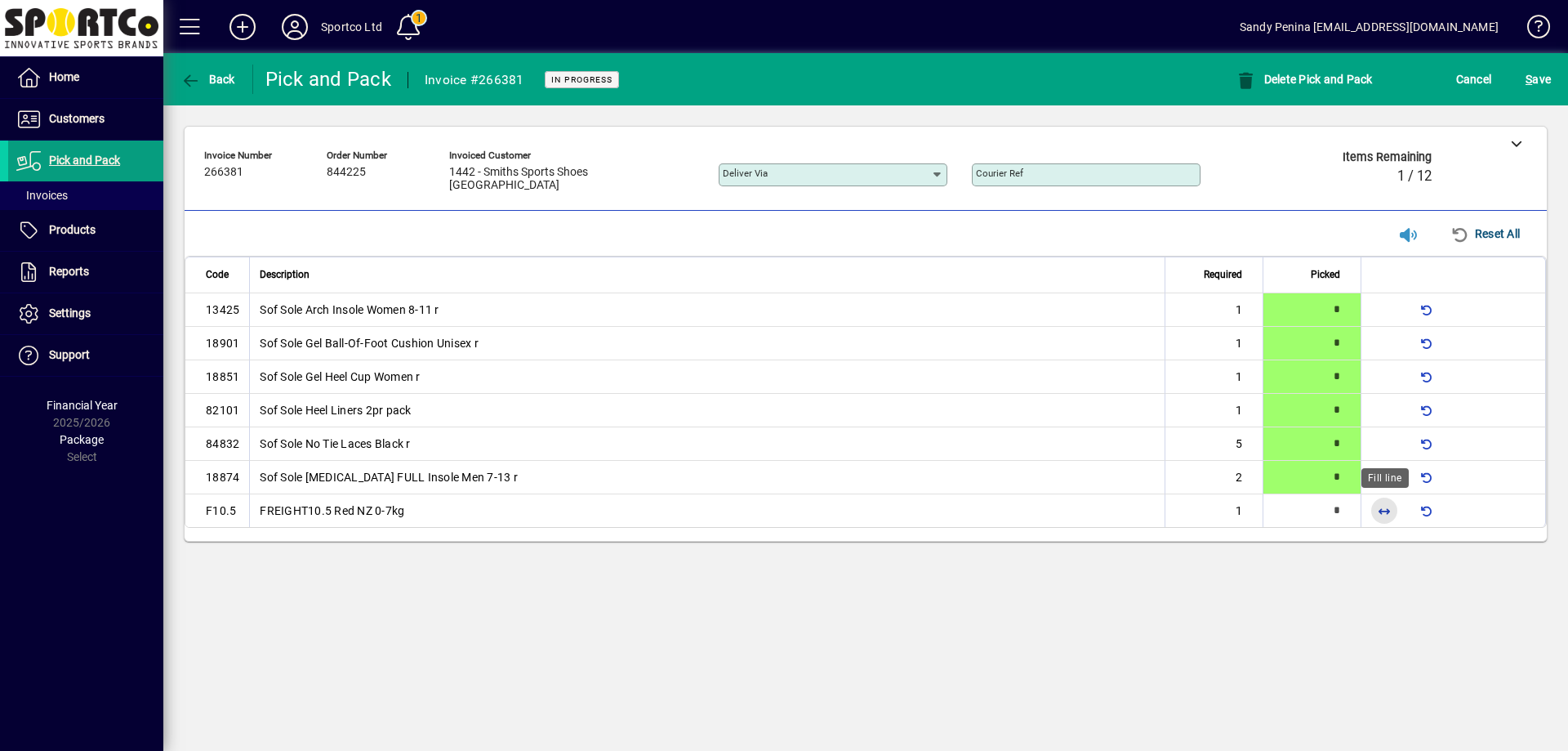
click at [1390, 513] on span "button" at bounding box center [1384, 510] width 39 height 39
type input "*"
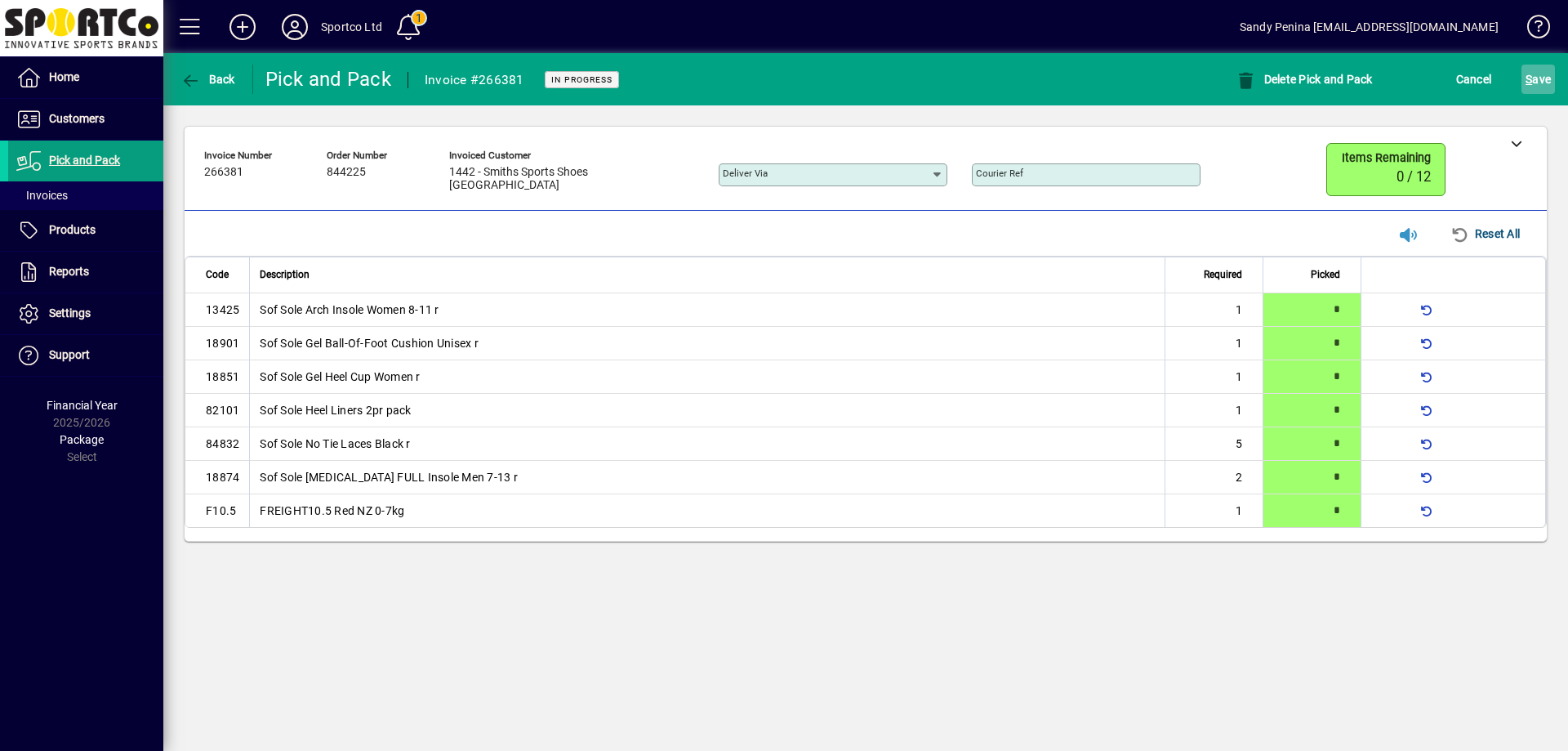
click at [1522, 77] on span "submit" at bounding box center [1538, 79] width 33 height 39
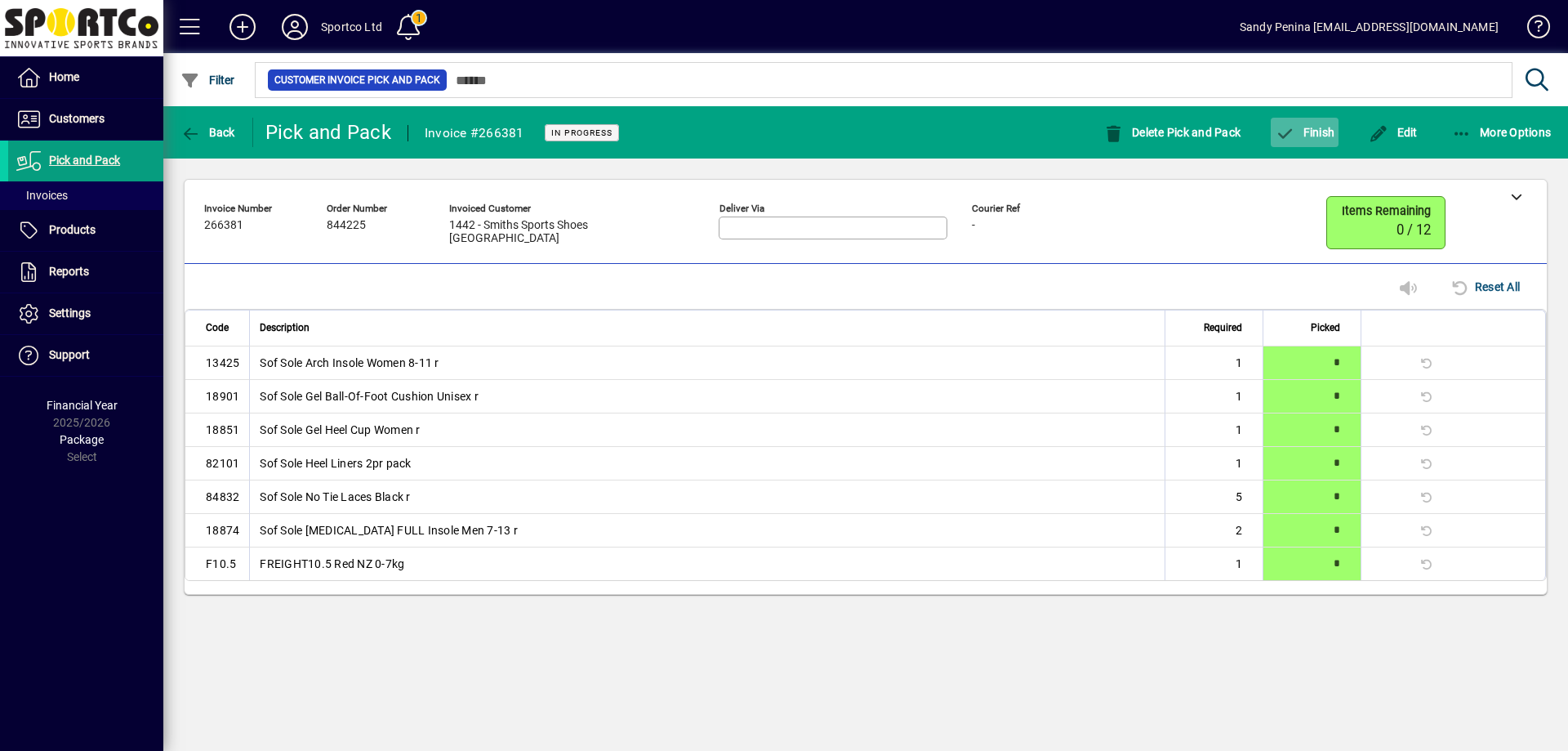
click at [1292, 134] on icon "button" at bounding box center [1285, 134] width 21 height 17
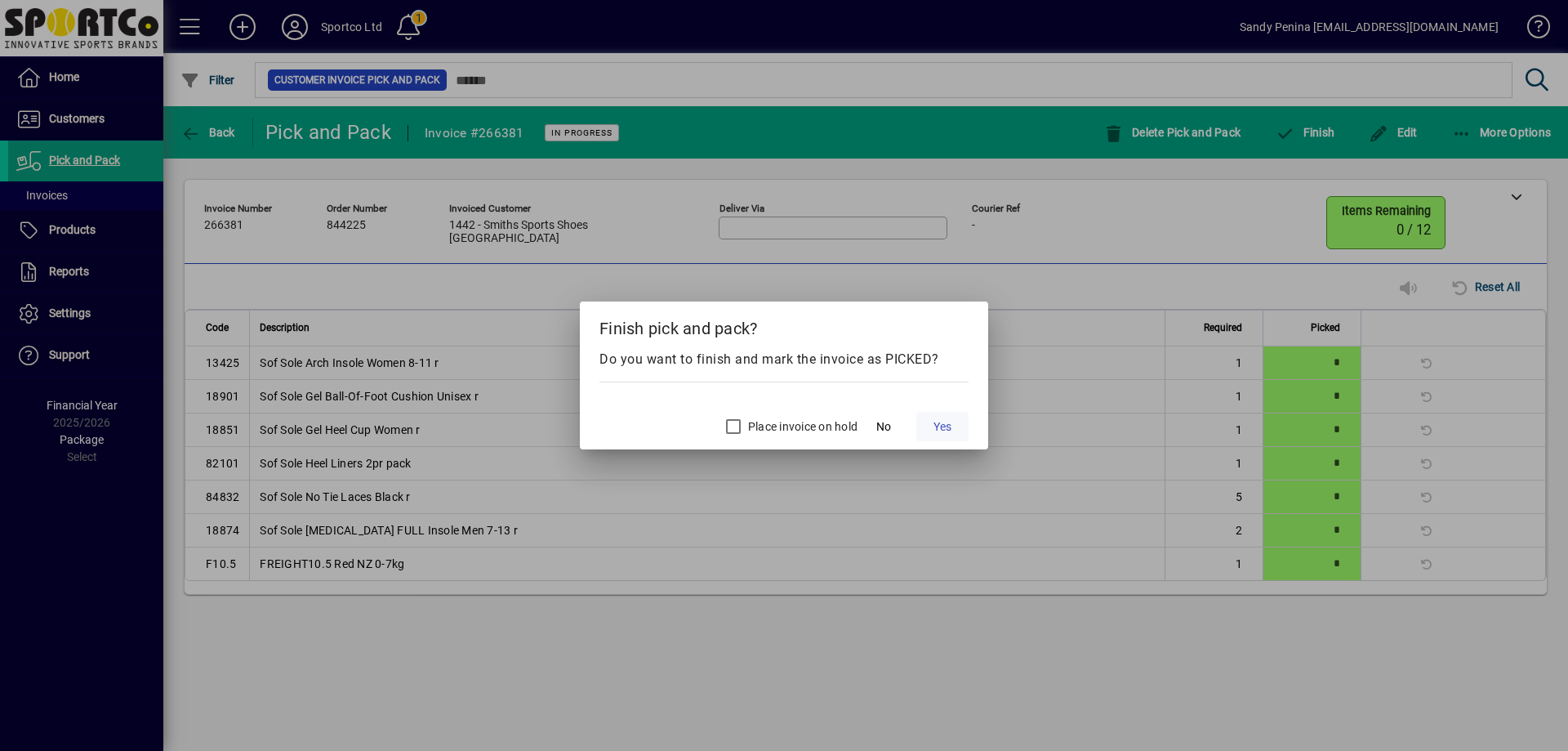
click at [951, 428] on span "Yes" at bounding box center [942, 427] width 18 height 18
